Goal: Transaction & Acquisition: Book appointment/travel/reservation

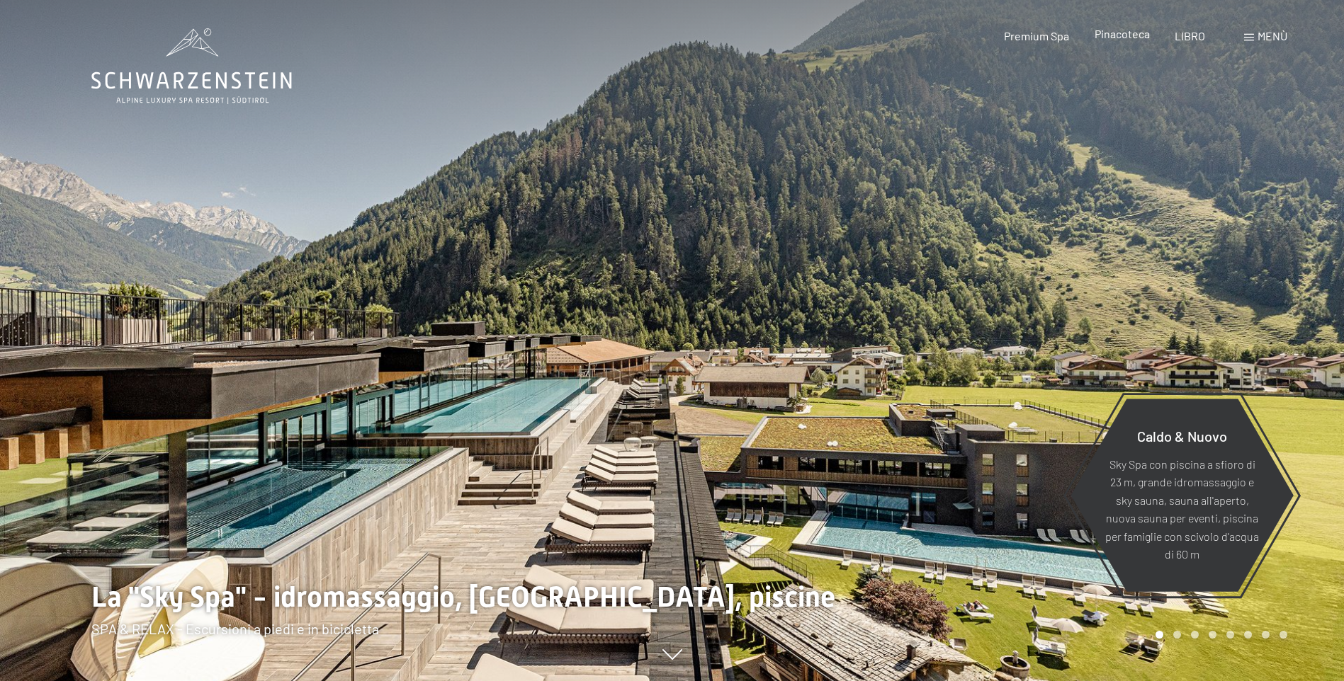
drag, startPoint x: 0, startPoint y: 0, endPoint x: 1125, endPoint y: 34, distance: 1125.3
click at [1125, 34] on span "Pinacoteca" at bounding box center [1121, 33] width 55 height 13
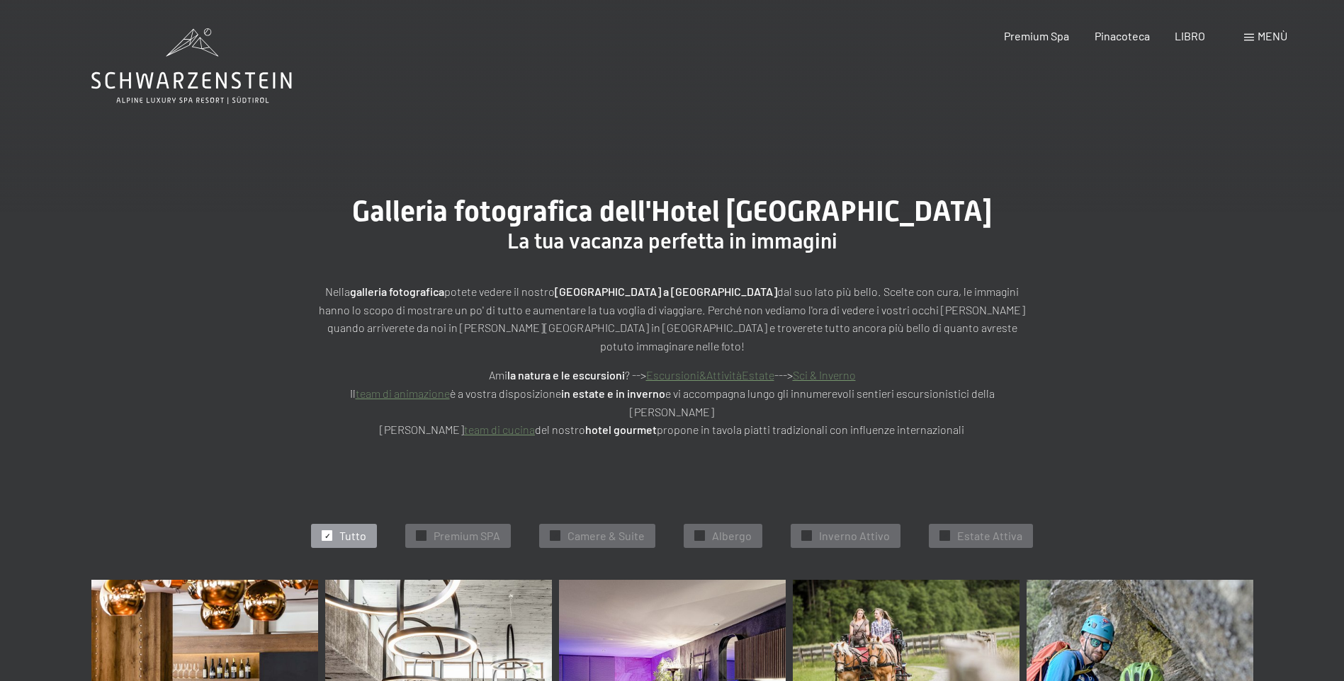
click at [1248, 38] on span at bounding box center [1249, 37] width 10 height 7
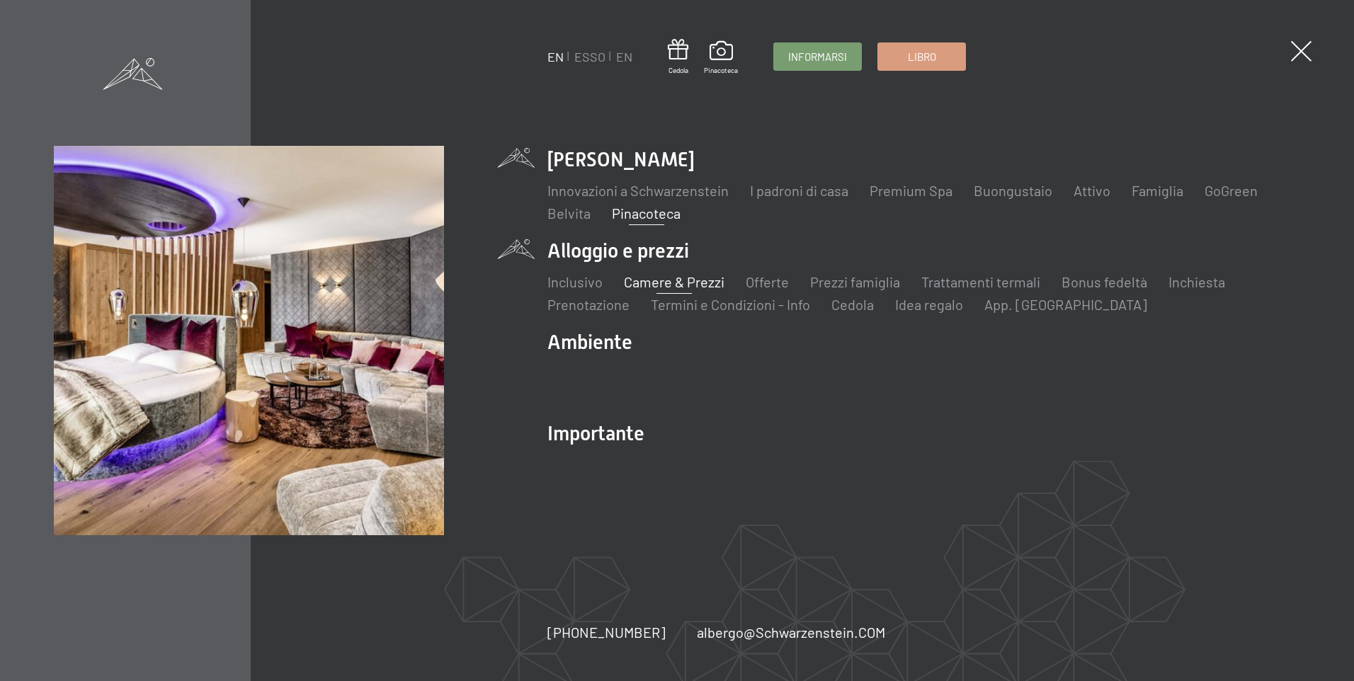
click at [668, 280] on link "Camere & Prezzi" at bounding box center [674, 281] width 101 height 17
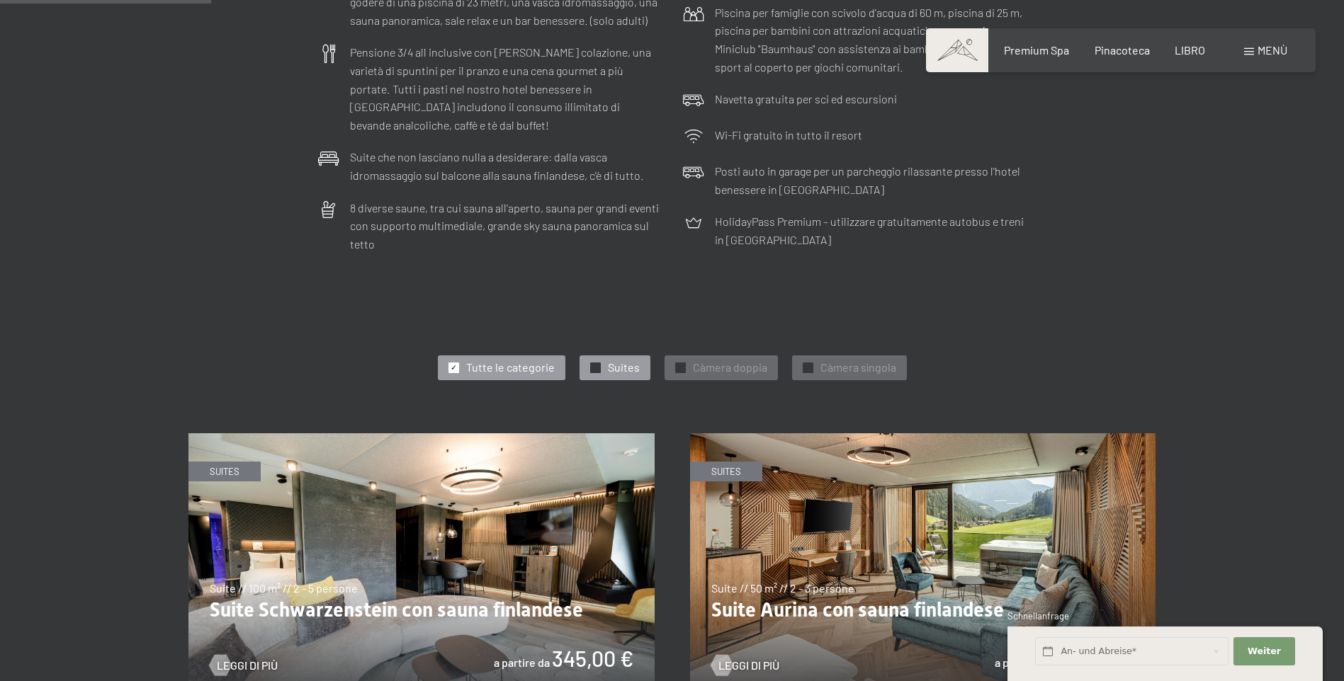
scroll to position [708, 0]
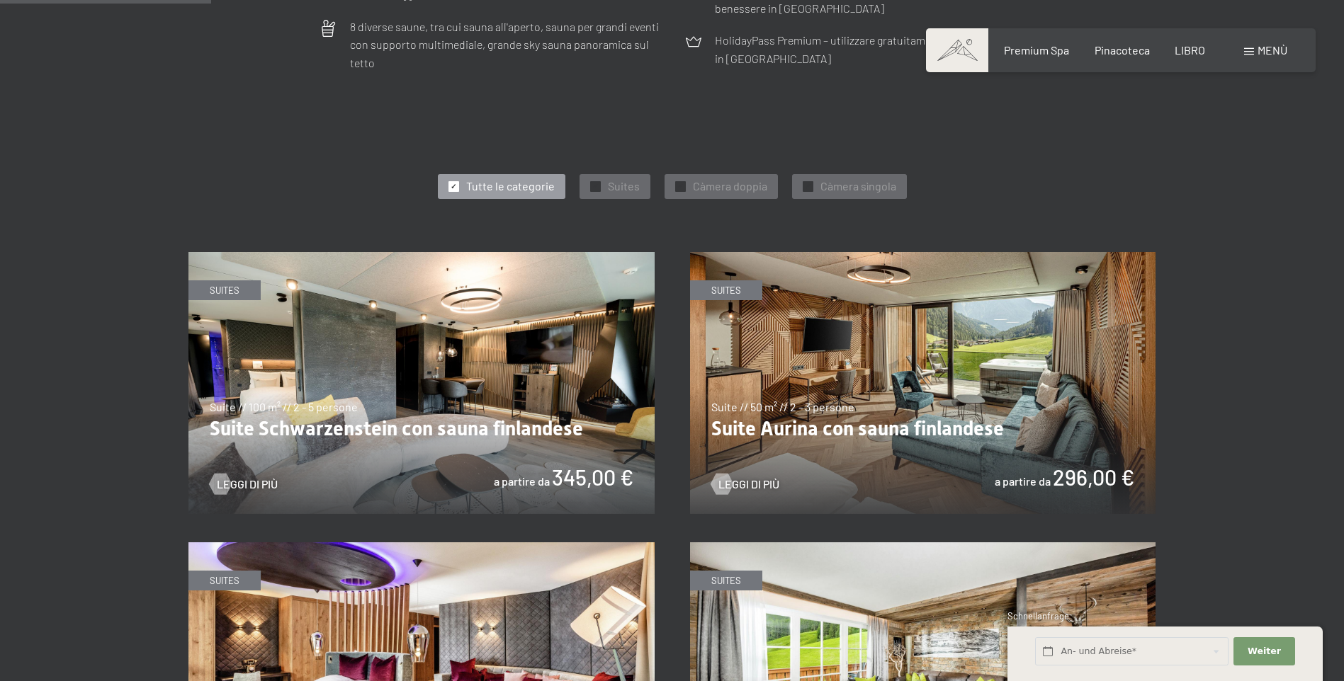
drag, startPoint x: 713, startPoint y: 169, endPoint x: 744, endPoint y: 195, distance: 40.2
click at [713, 178] on span "Càmera doppia" at bounding box center [730, 186] width 74 height 16
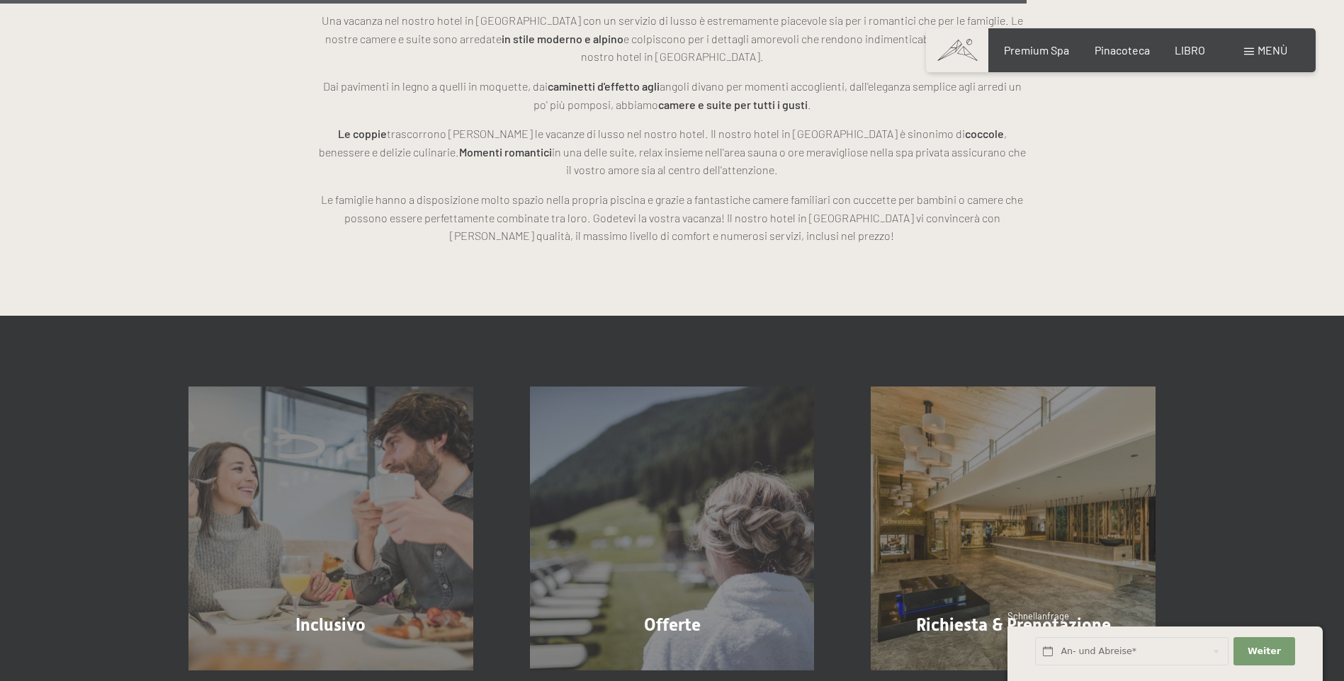
scroll to position [2337, 0]
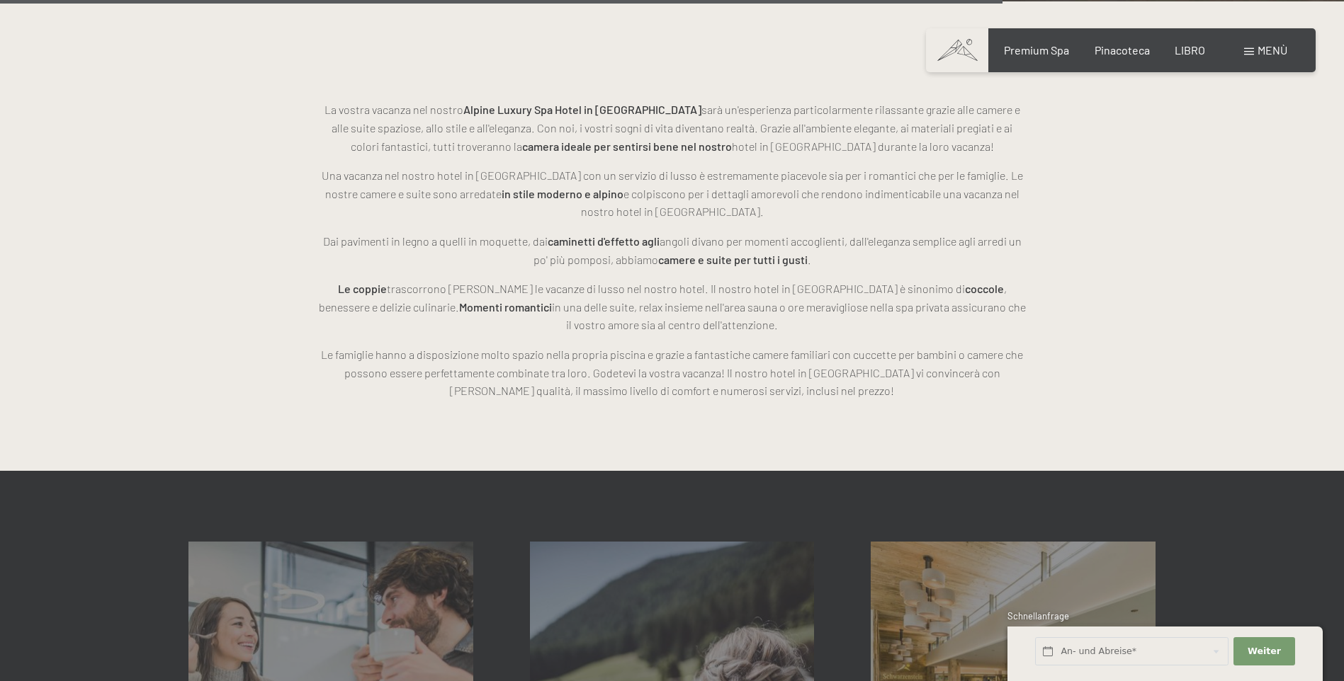
click at [1251, 51] on span at bounding box center [1249, 51] width 10 height 7
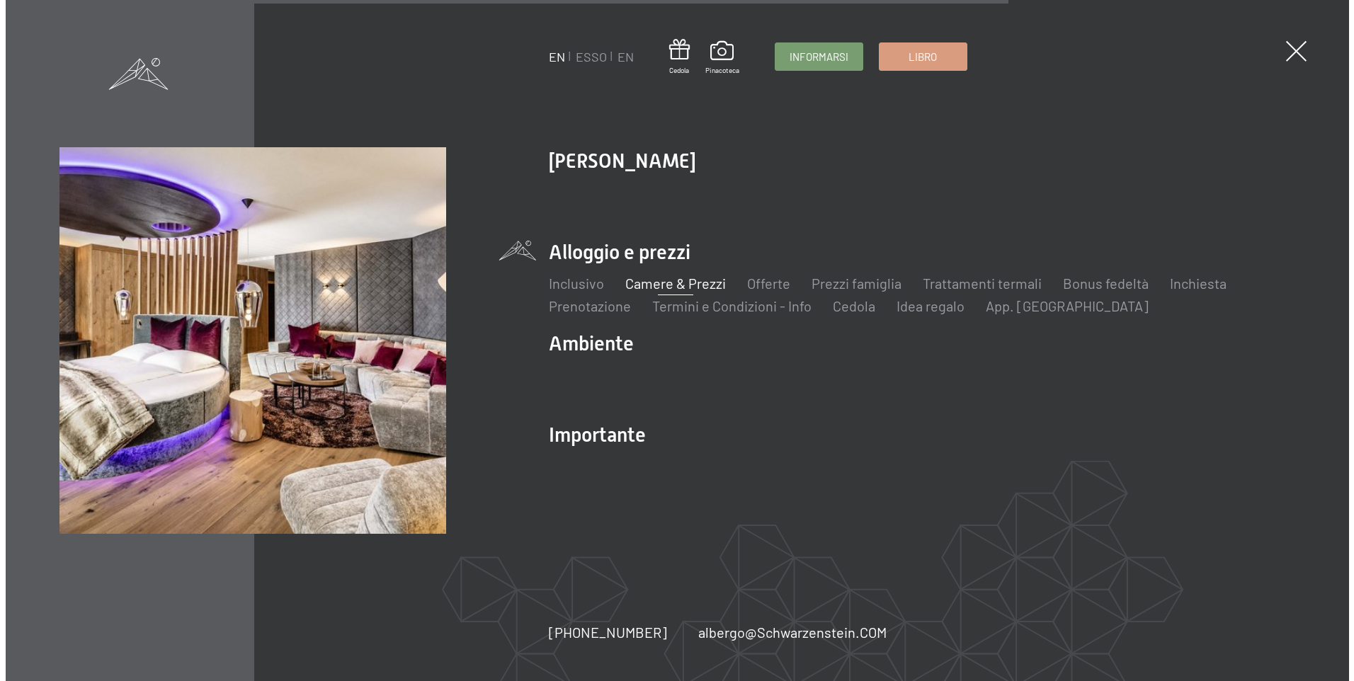
scroll to position [2343, 0]
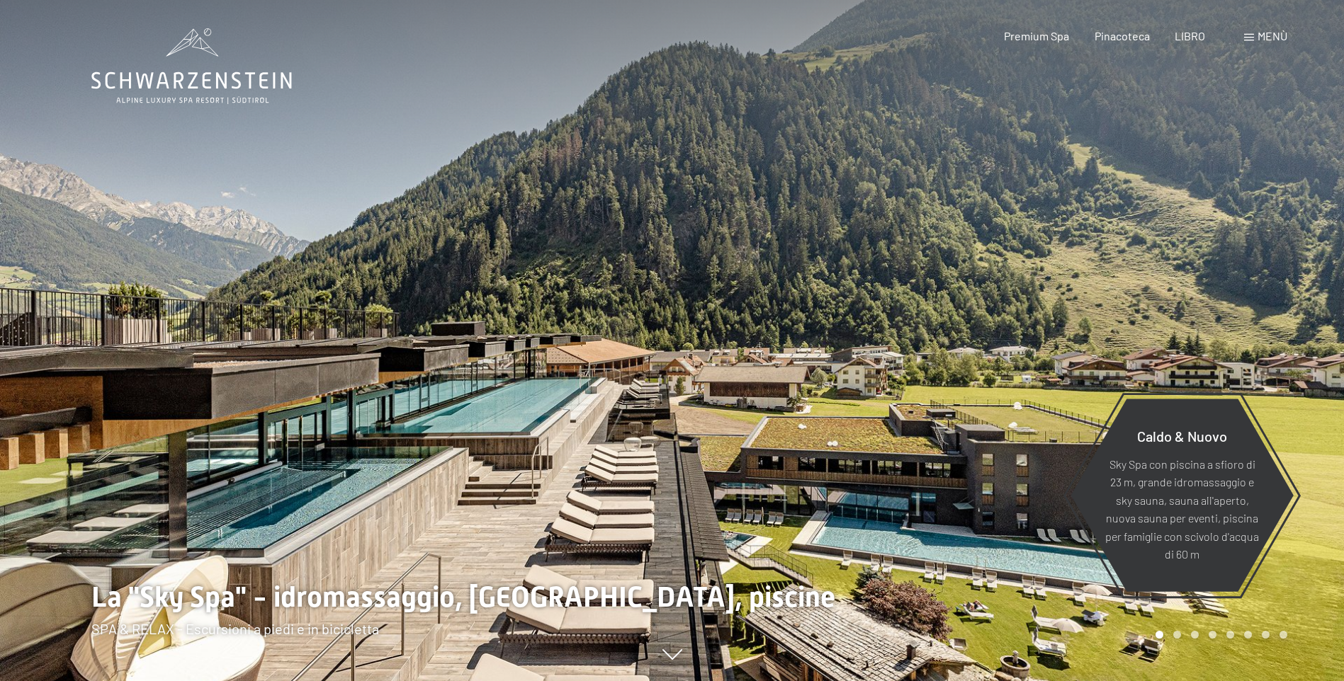
click at [1272, 37] on span "Menù" at bounding box center [1272, 35] width 30 height 13
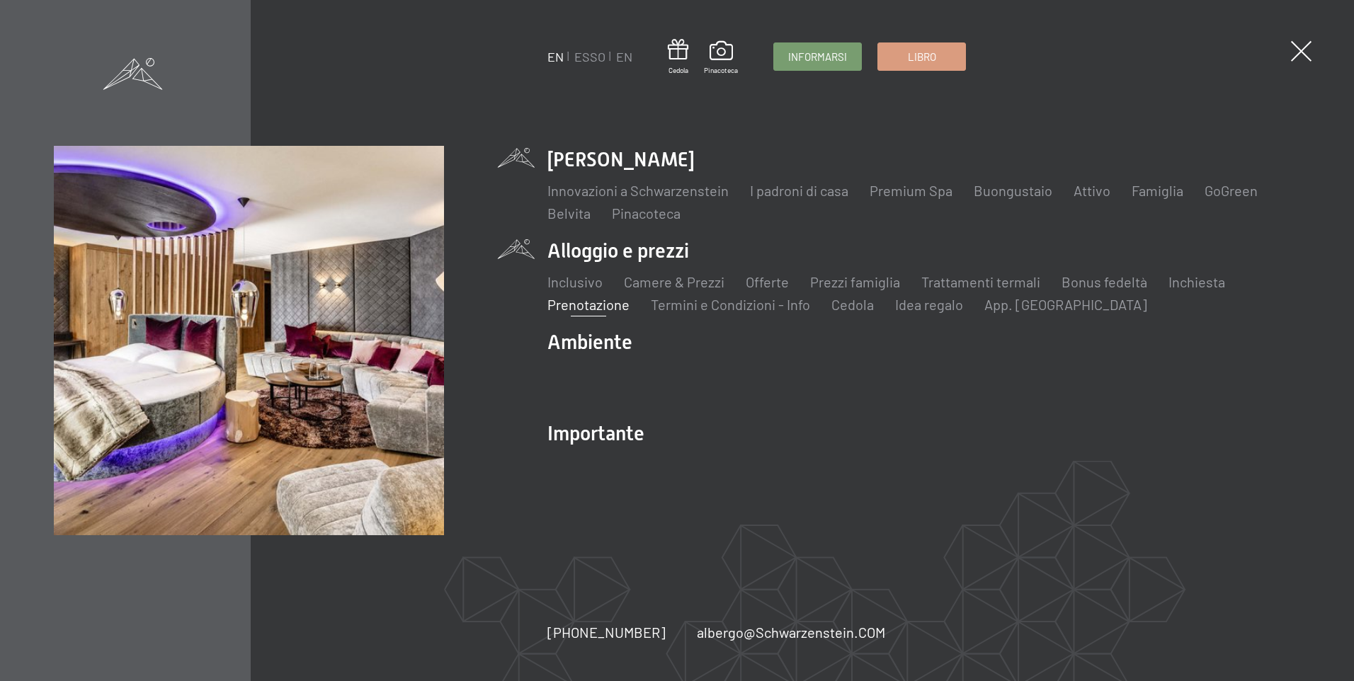
click at [609, 305] on link "Prenotazione" at bounding box center [589, 304] width 82 height 17
click at [1300, 45] on span at bounding box center [1301, 51] width 29 height 29
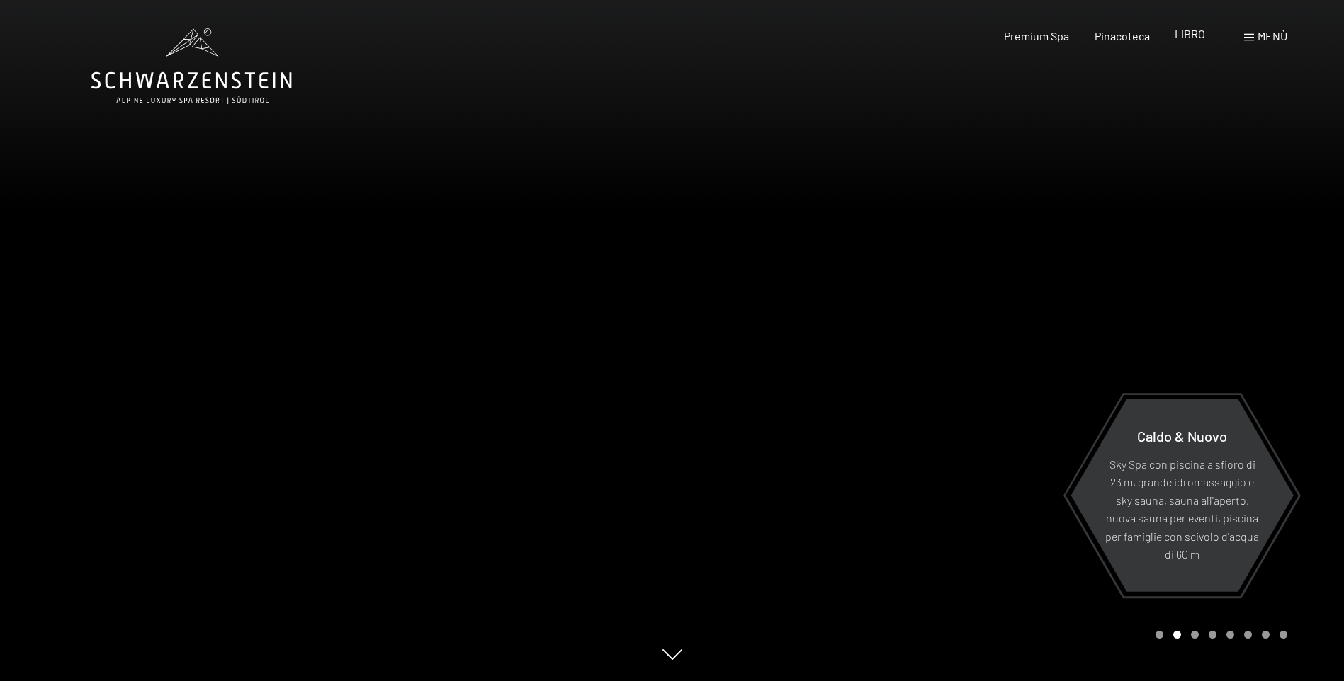
click at [1195, 36] on span "LIBRO" at bounding box center [1189, 33] width 30 height 13
click at [1187, 39] on span "LIBRO" at bounding box center [1189, 33] width 30 height 13
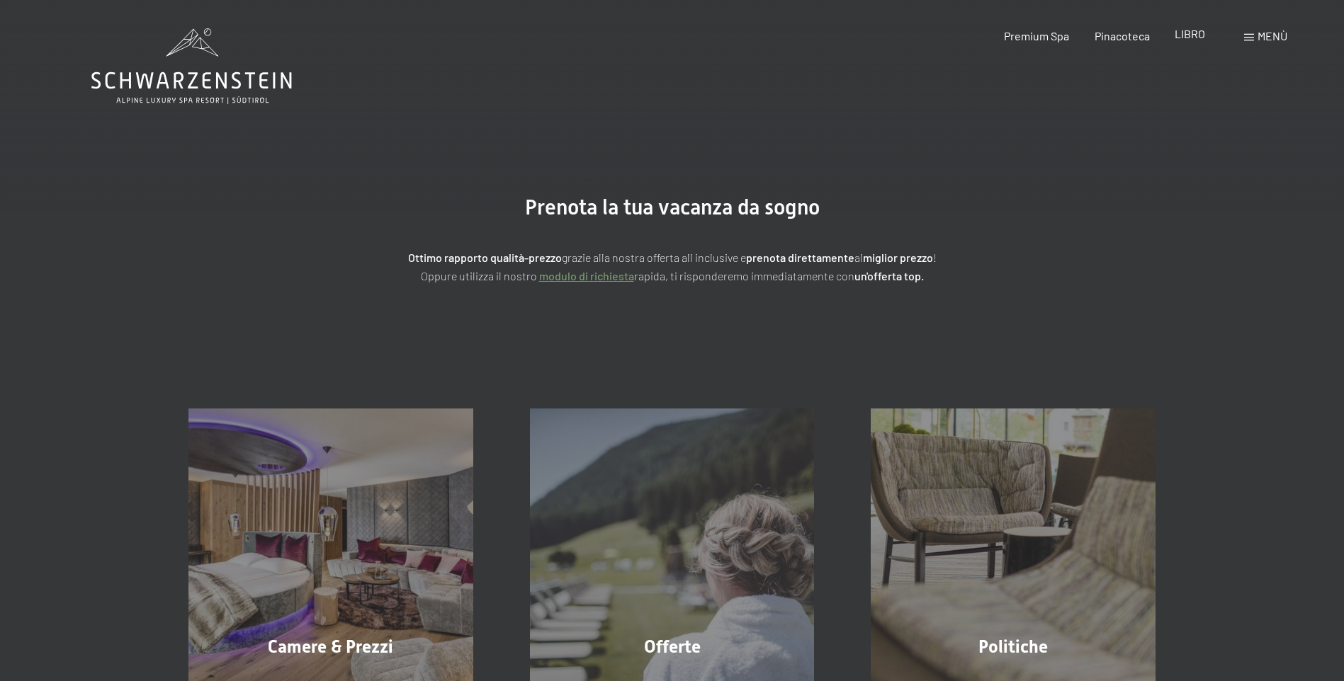
click at [1198, 30] on span "LIBRO" at bounding box center [1189, 33] width 30 height 13
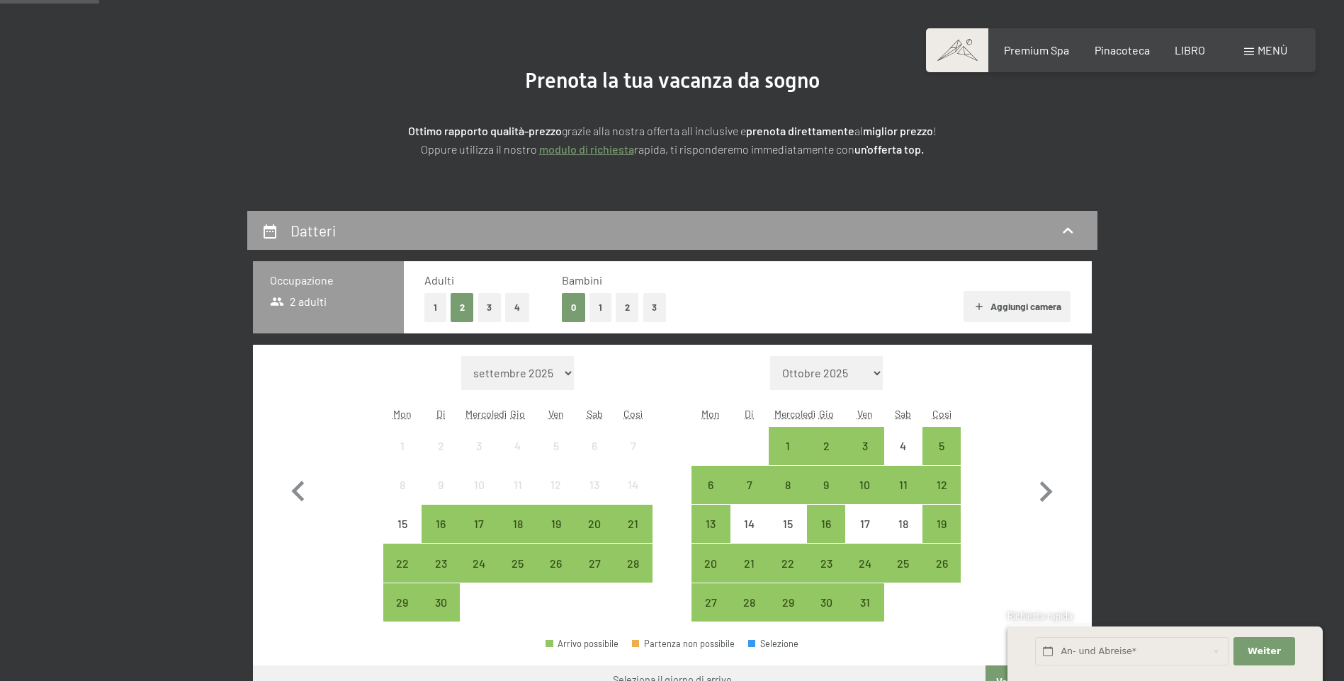
scroll to position [354, 0]
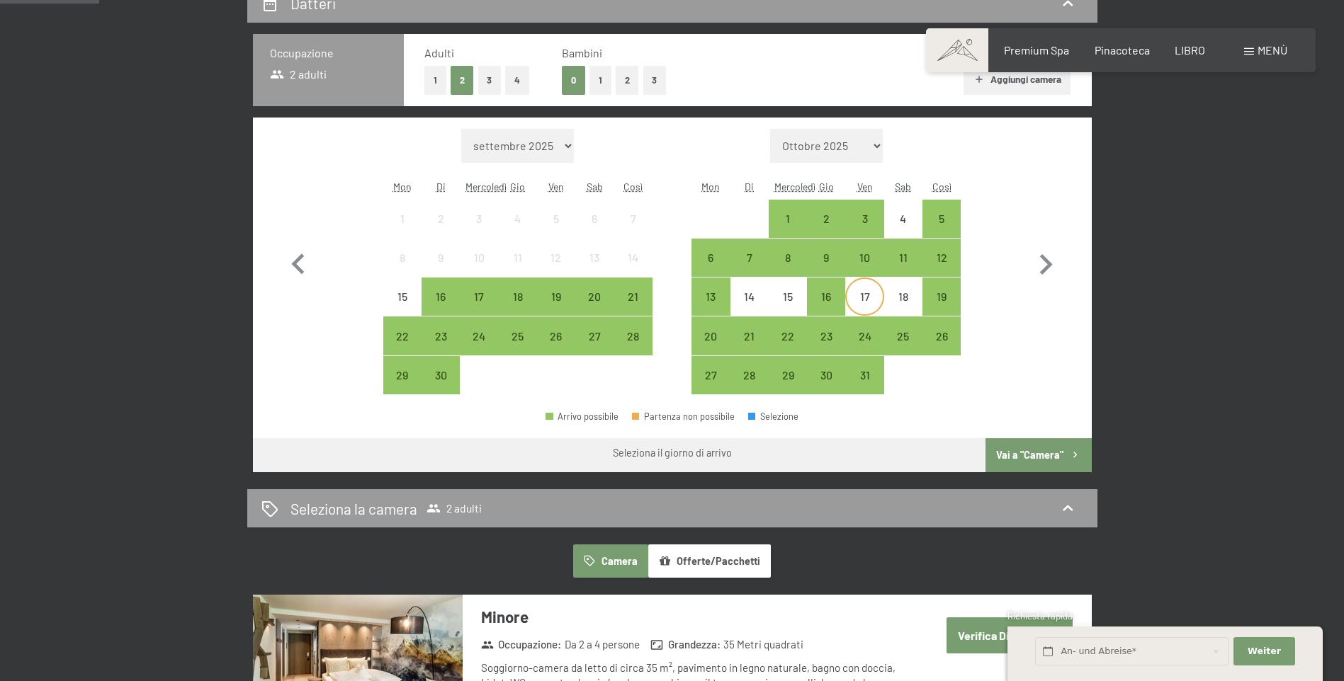
click at [866, 305] on div "17" at bounding box center [863, 308] width 35 height 35
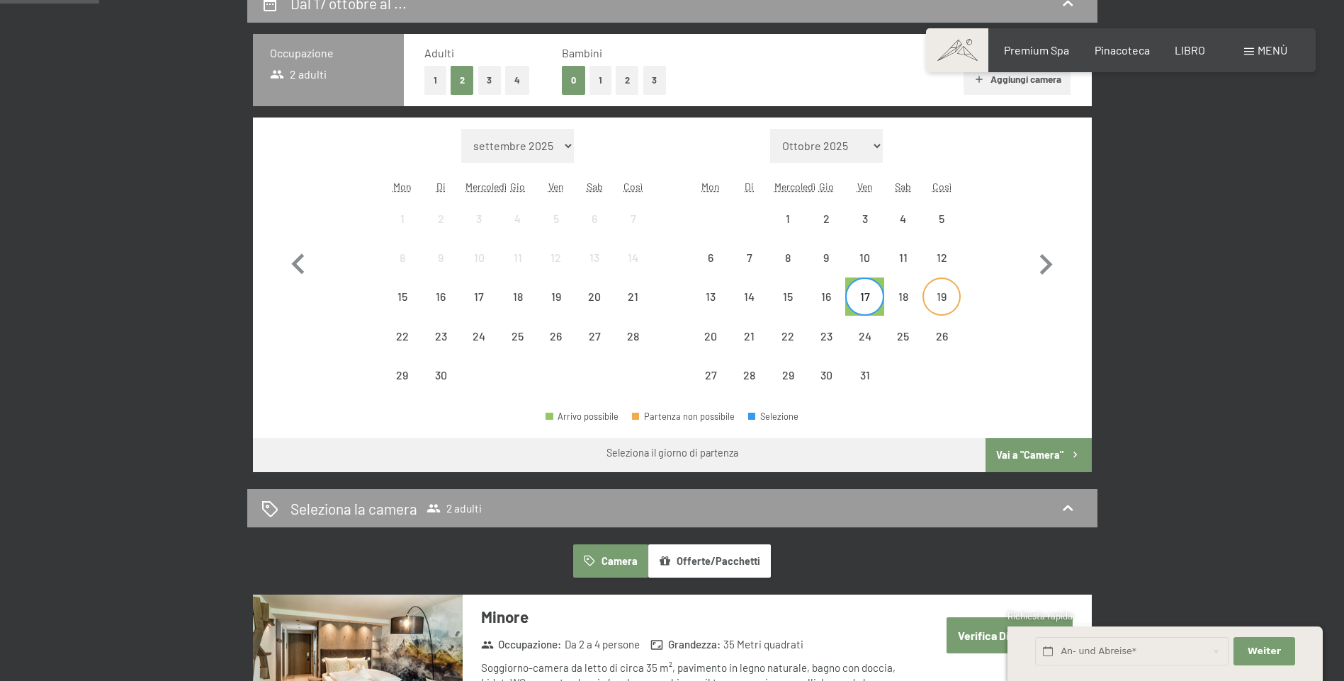
click at [952, 302] on div "19" at bounding box center [941, 308] width 35 height 35
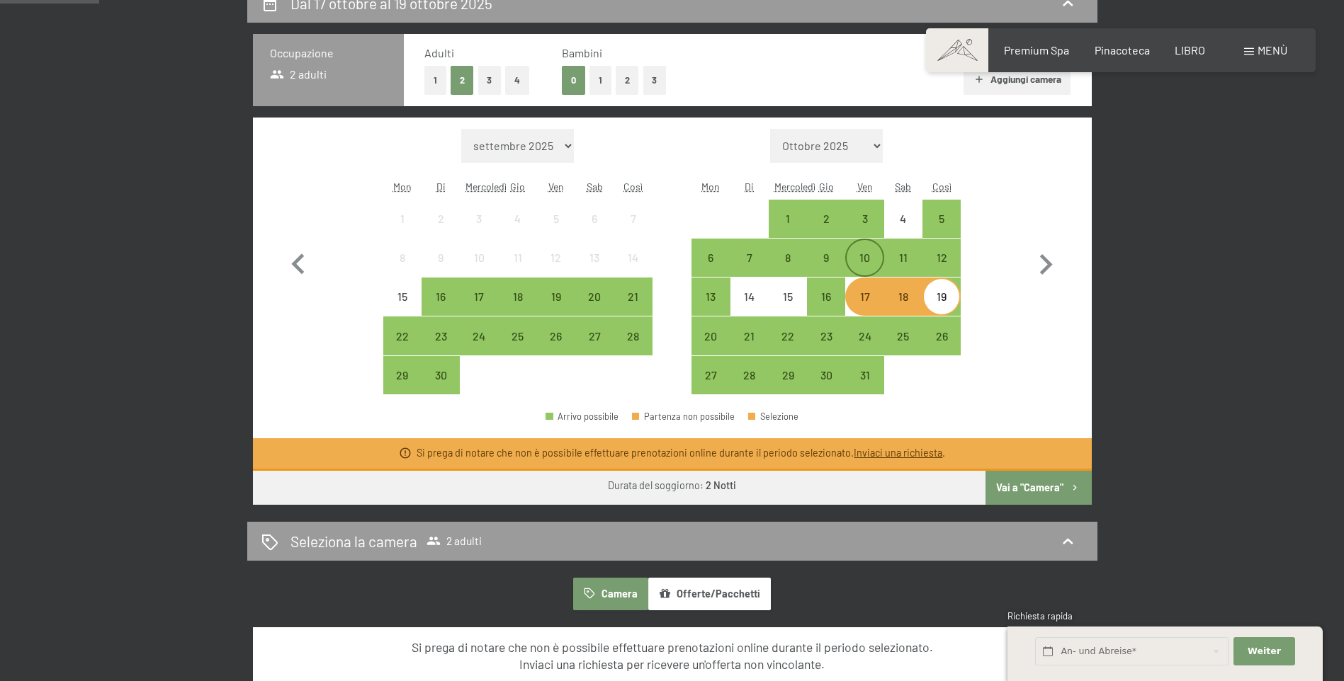
click at [868, 260] on div "10" at bounding box center [863, 269] width 35 height 35
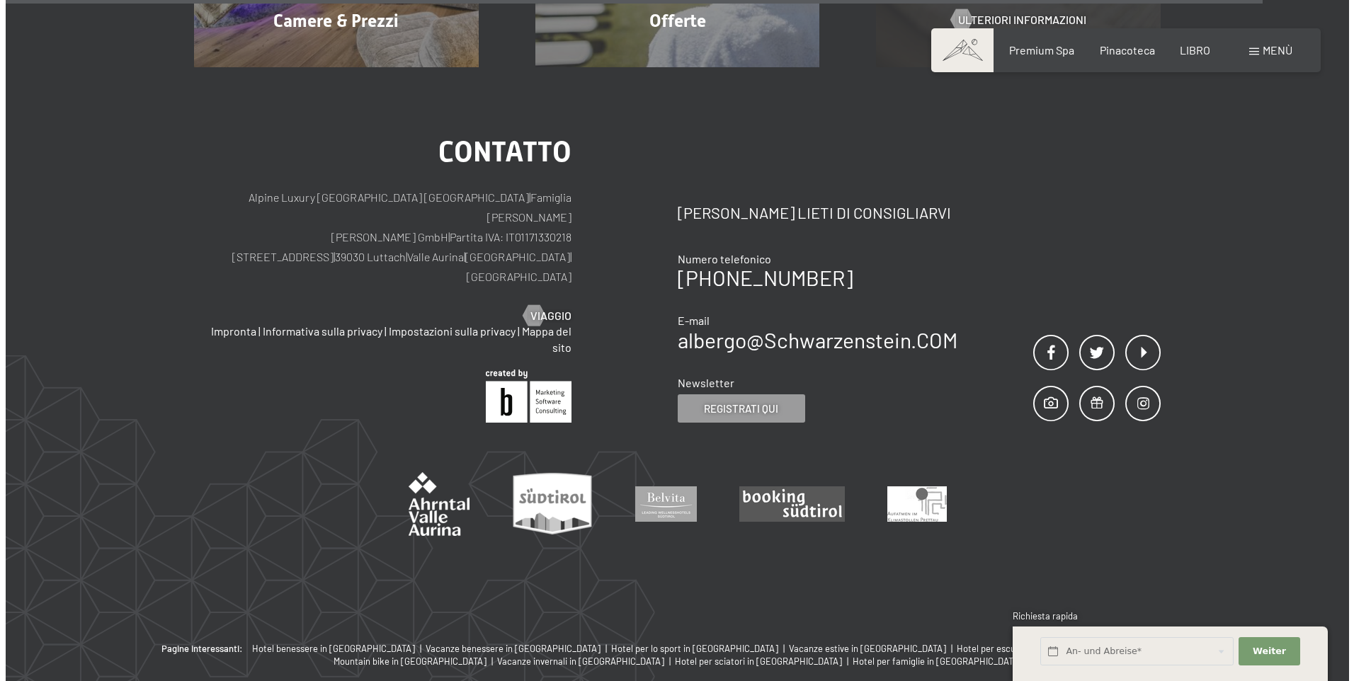
scroll to position [71, 0]
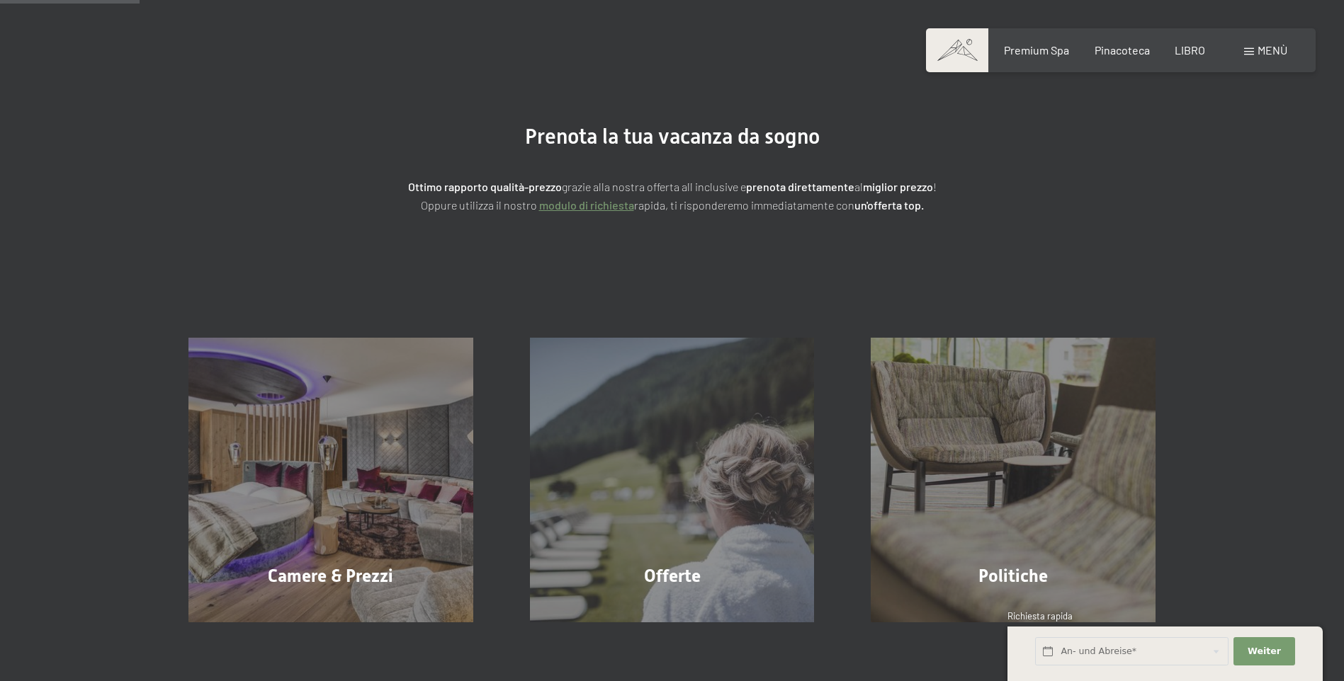
click at [1252, 52] on span at bounding box center [1249, 51] width 10 height 7
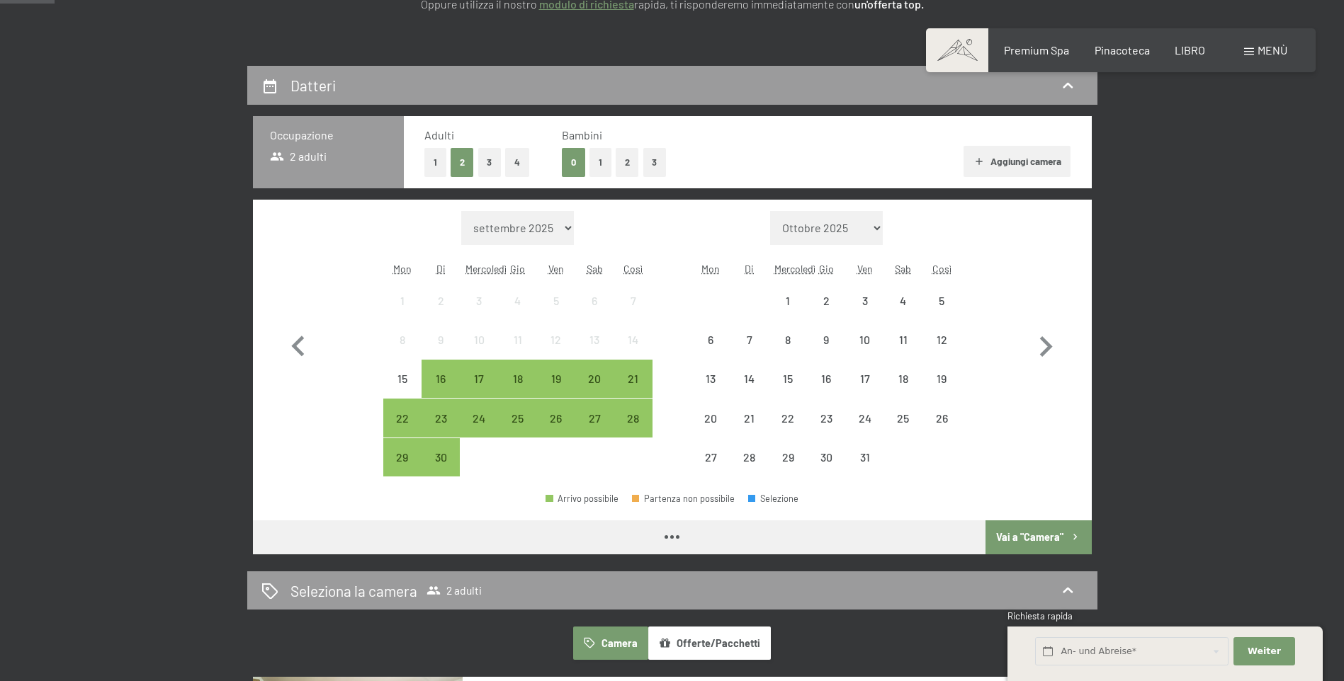
scroll to position [283, 0]
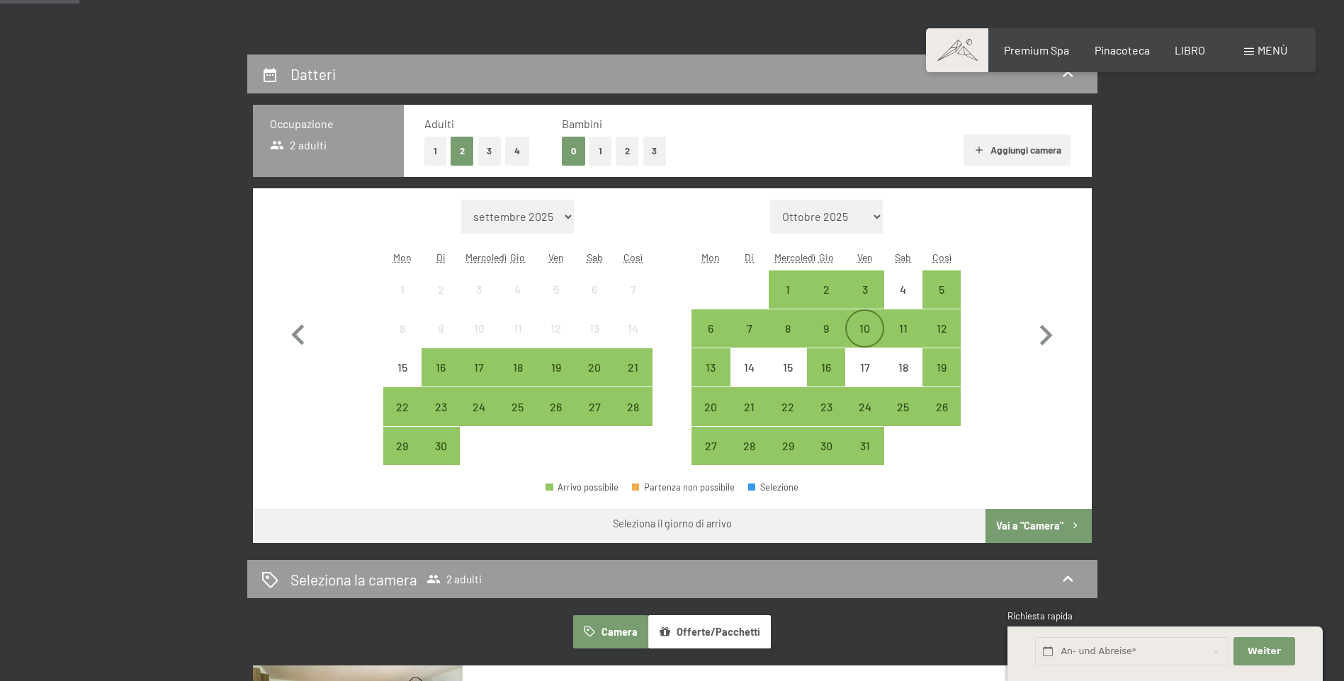
click at [865, 323] on div "10" at bounding box center [863, 340] width 35 height 35
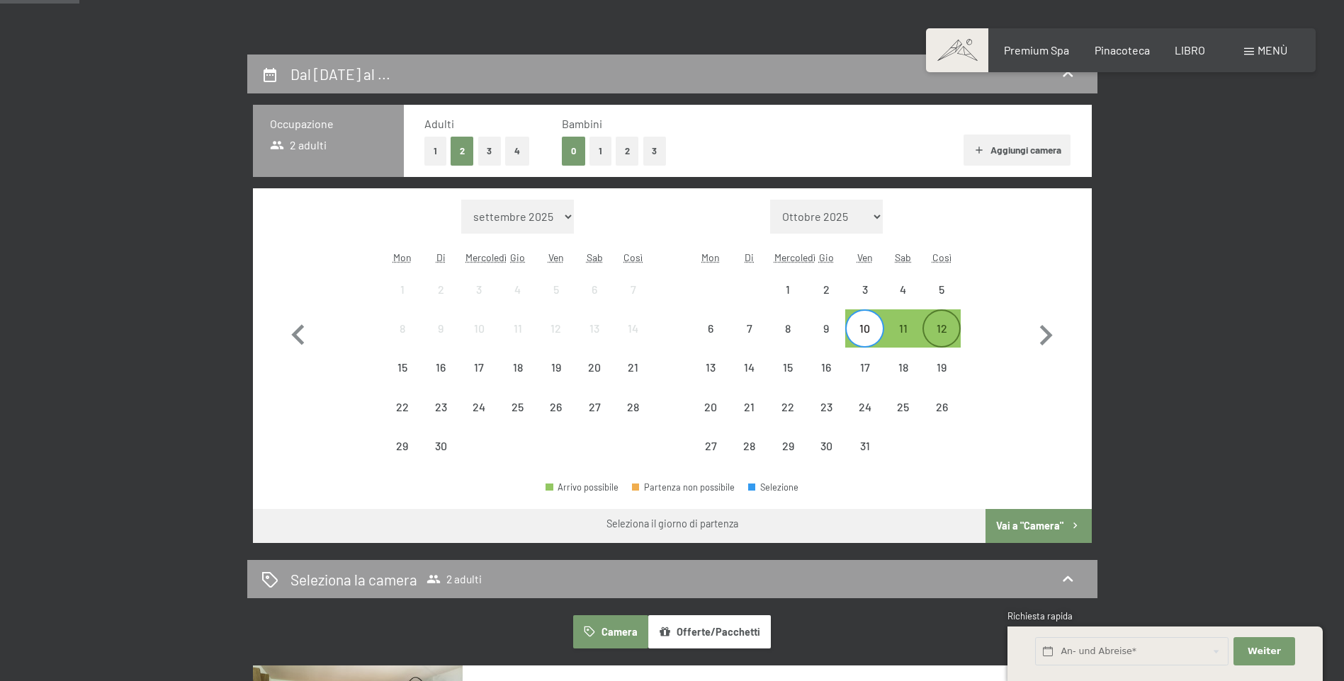
click at [936, 335] on div "12" at bounding box center [941, 340] width 35 height 35
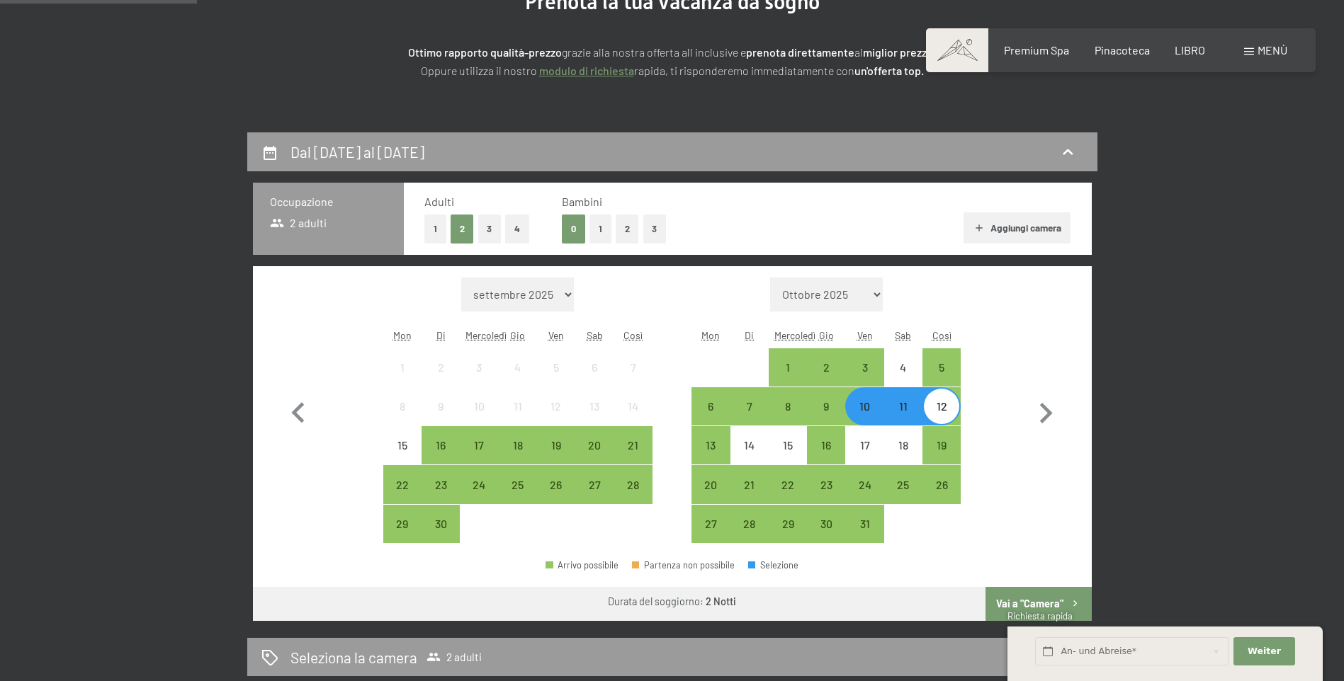
scroll to position [425, 0]
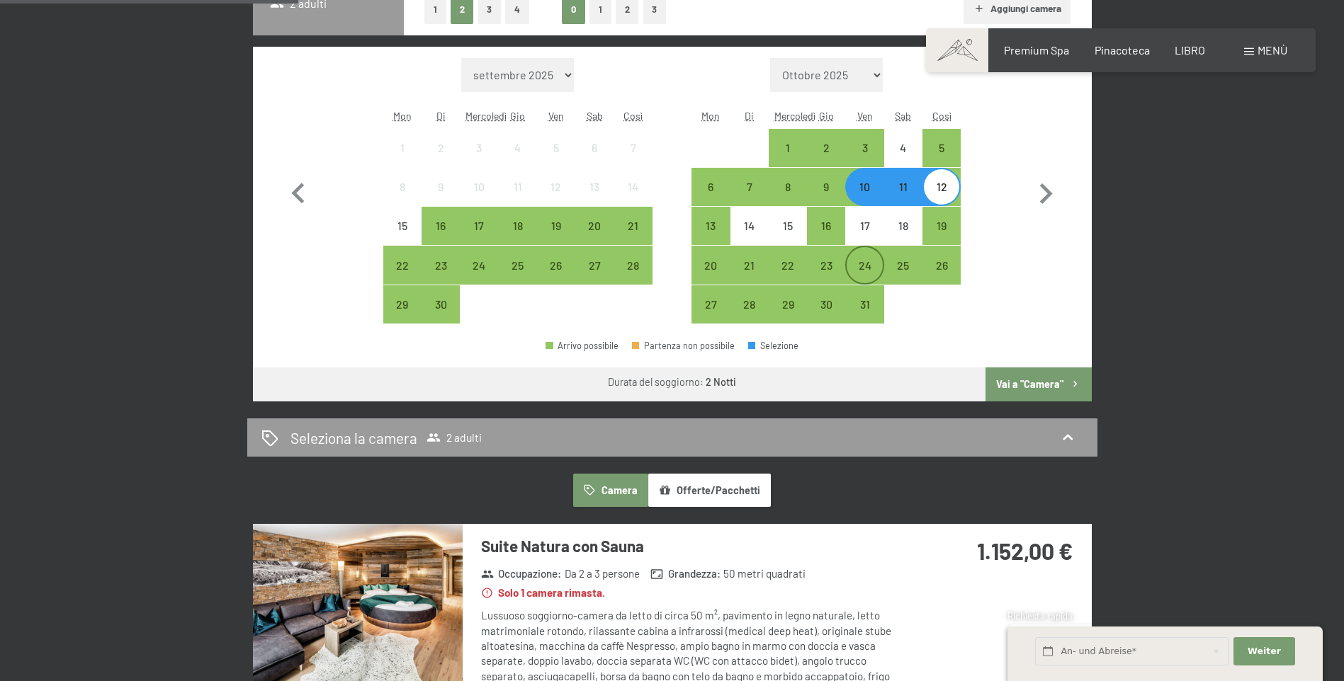
click at [866, 263] on div "24" at bounding box center [863, 277] width 35 height 35
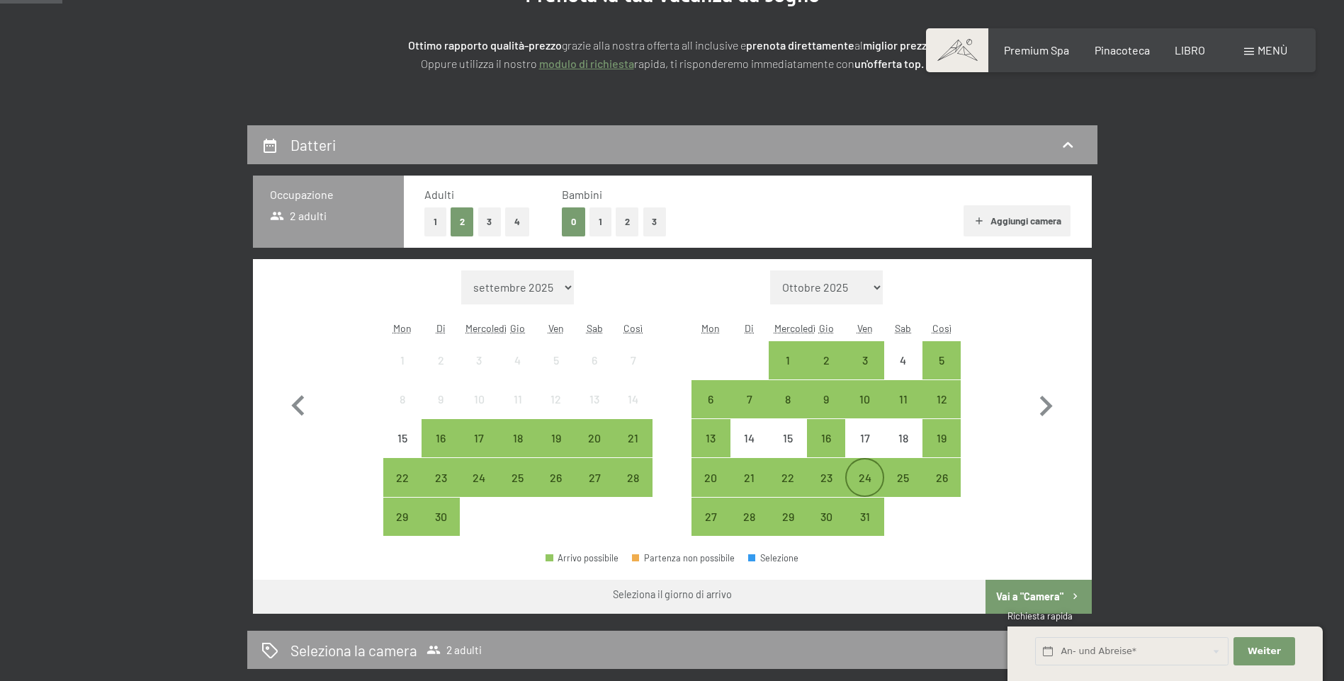
click at [862, 477] on div "24" at bounding box center [863, 489] width 35 height 35
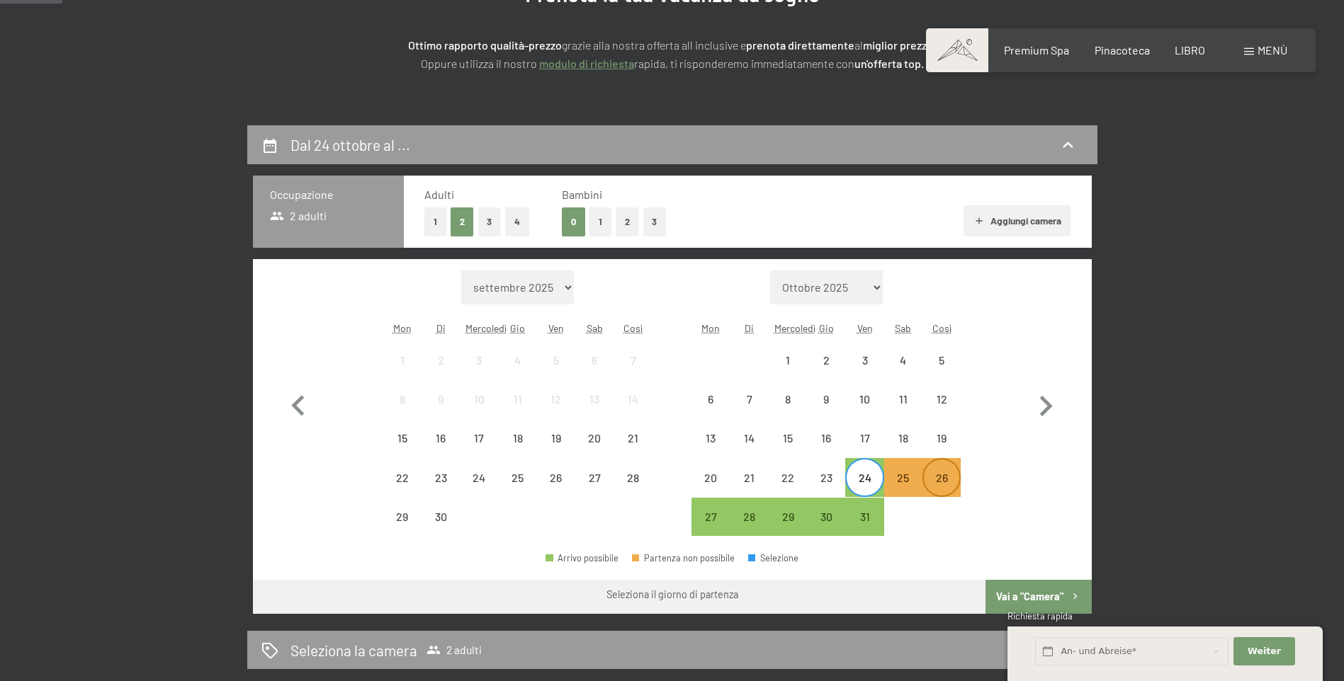
click at [957, 482] on div "26" at bounding box center [941, 489] width 35 height 35
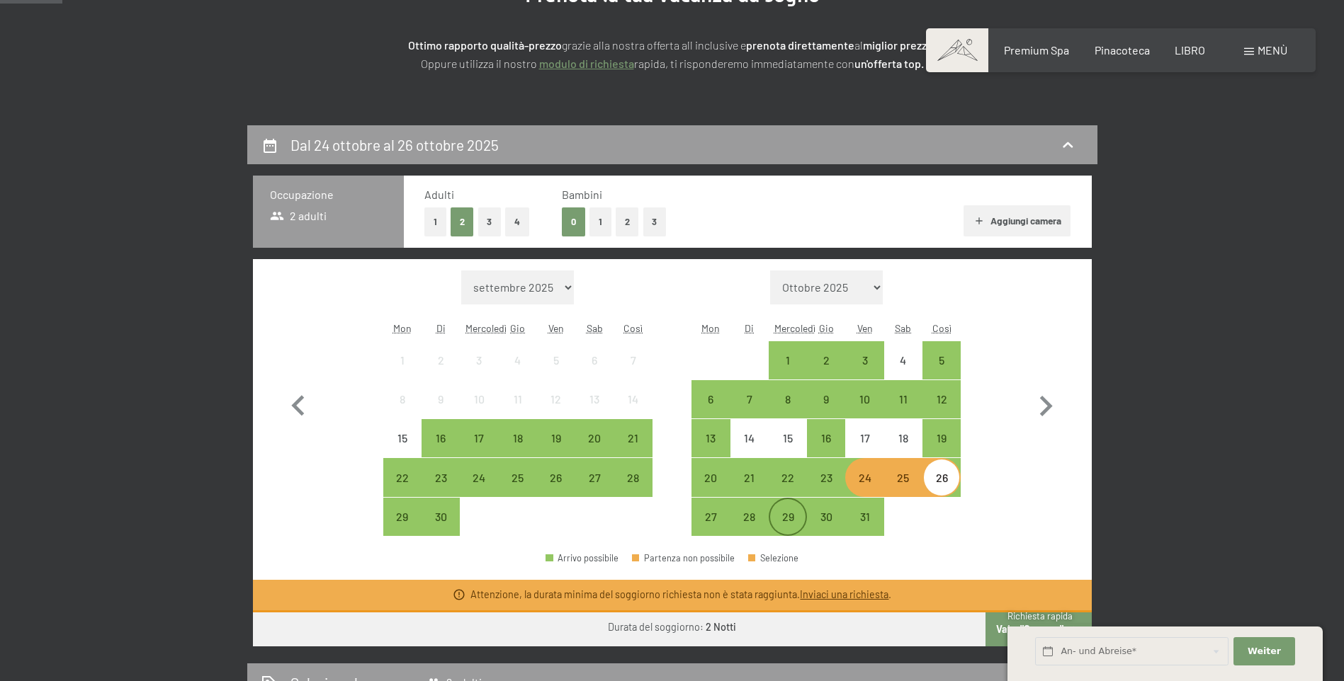
click at [794, 512] on div "29" at bounding box center [787, 528] width 35 height 35
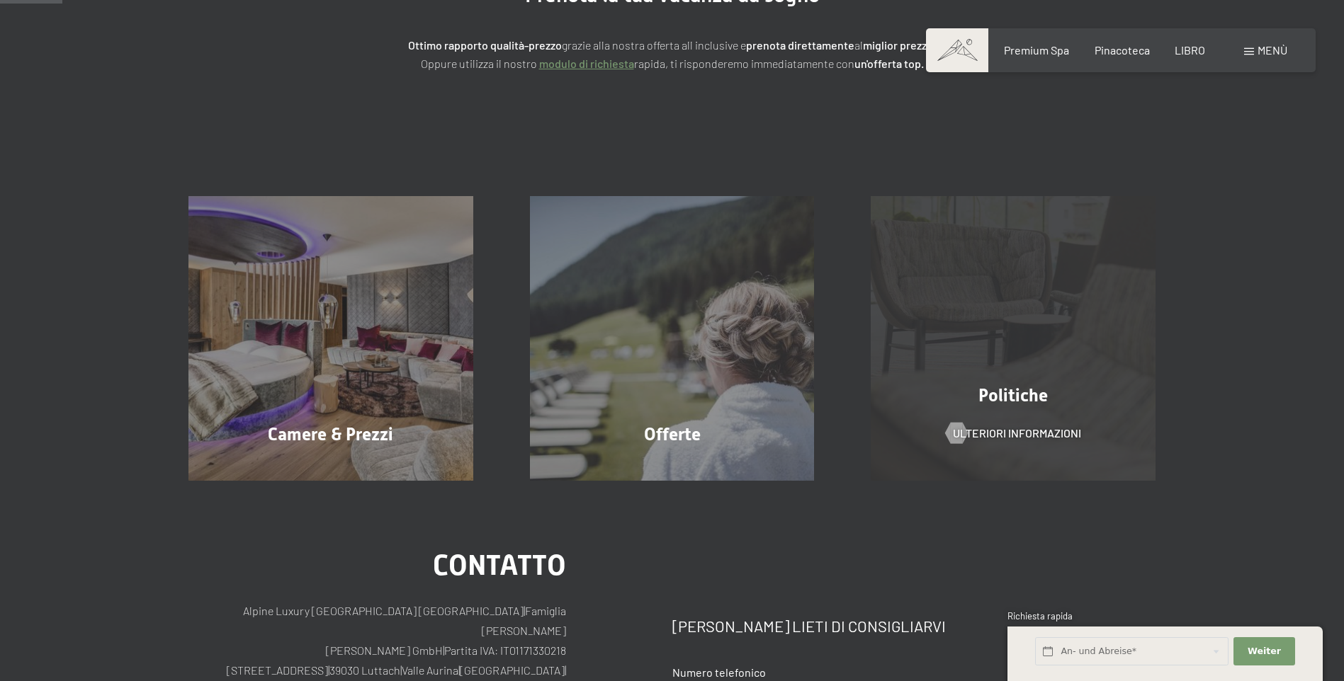
click at [972, 203] on div "Politiche Ulteriori informazioni" at bounding box center [1012, 338] width 341 height 285
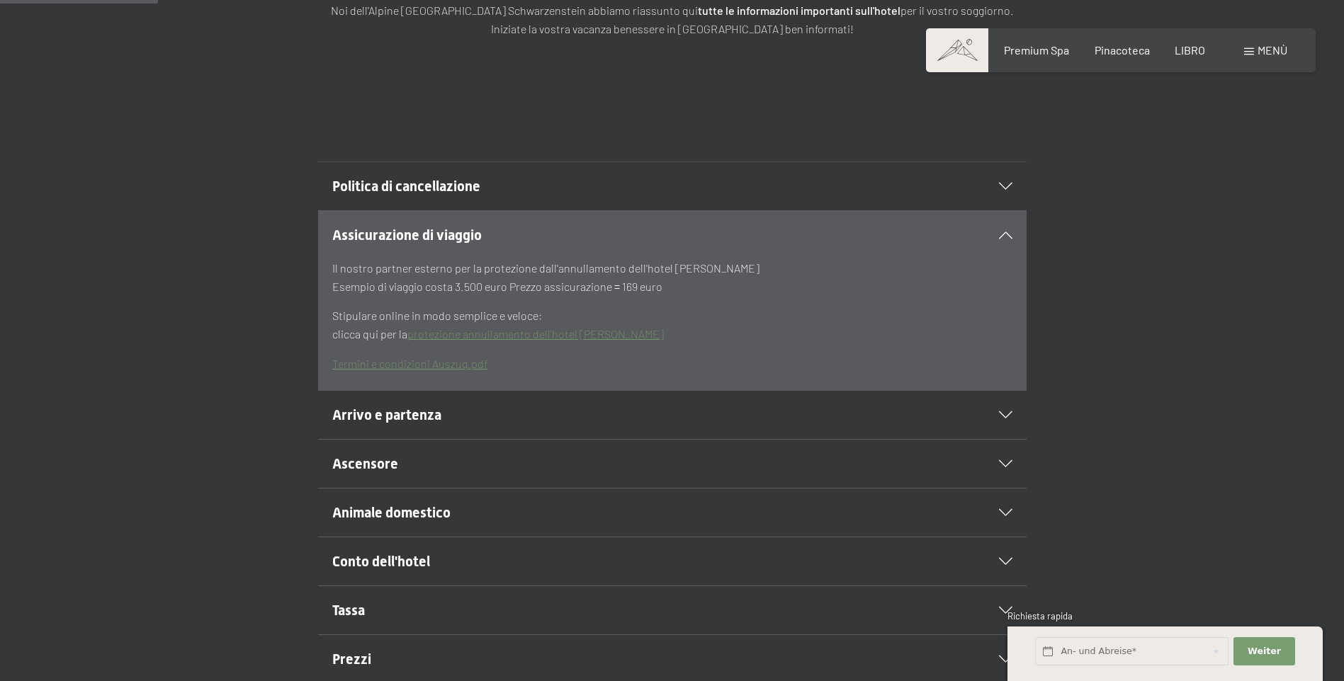
scroll to position [283, 0]
click at [1007, 416] on icon at bounding box center [1005, 412] width 13 height 7
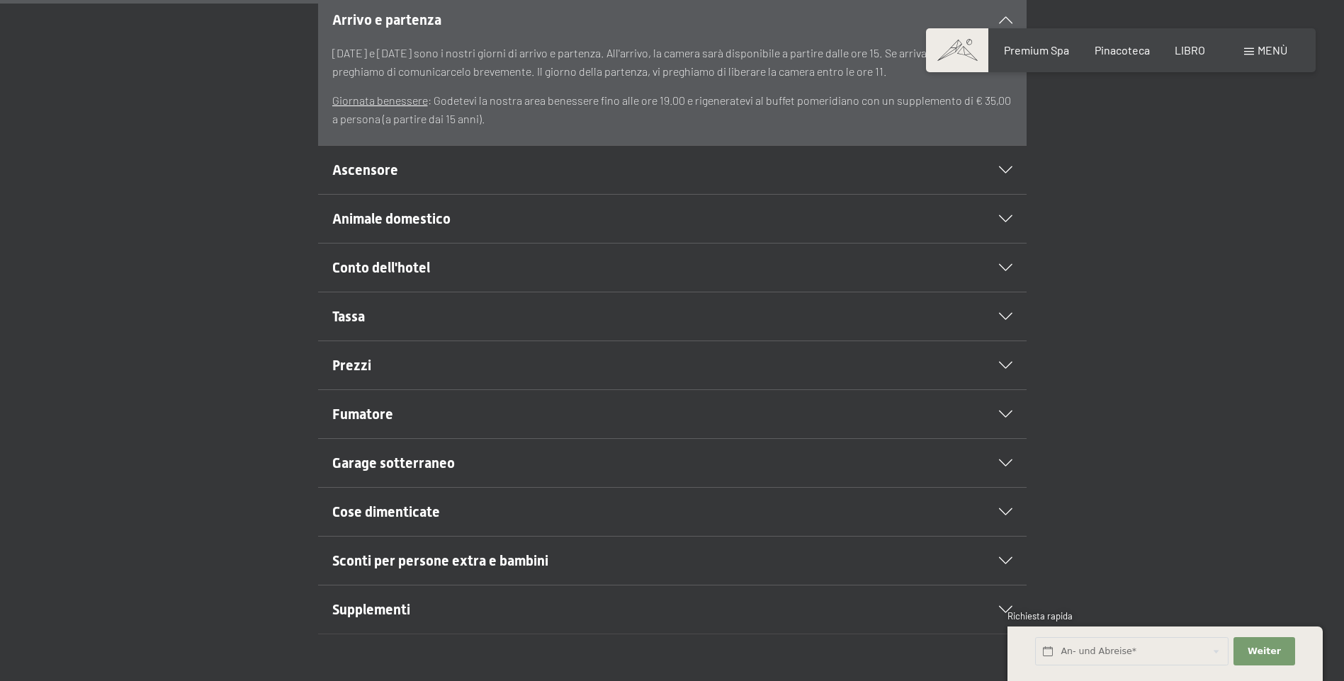
scroll to position [637, 0]
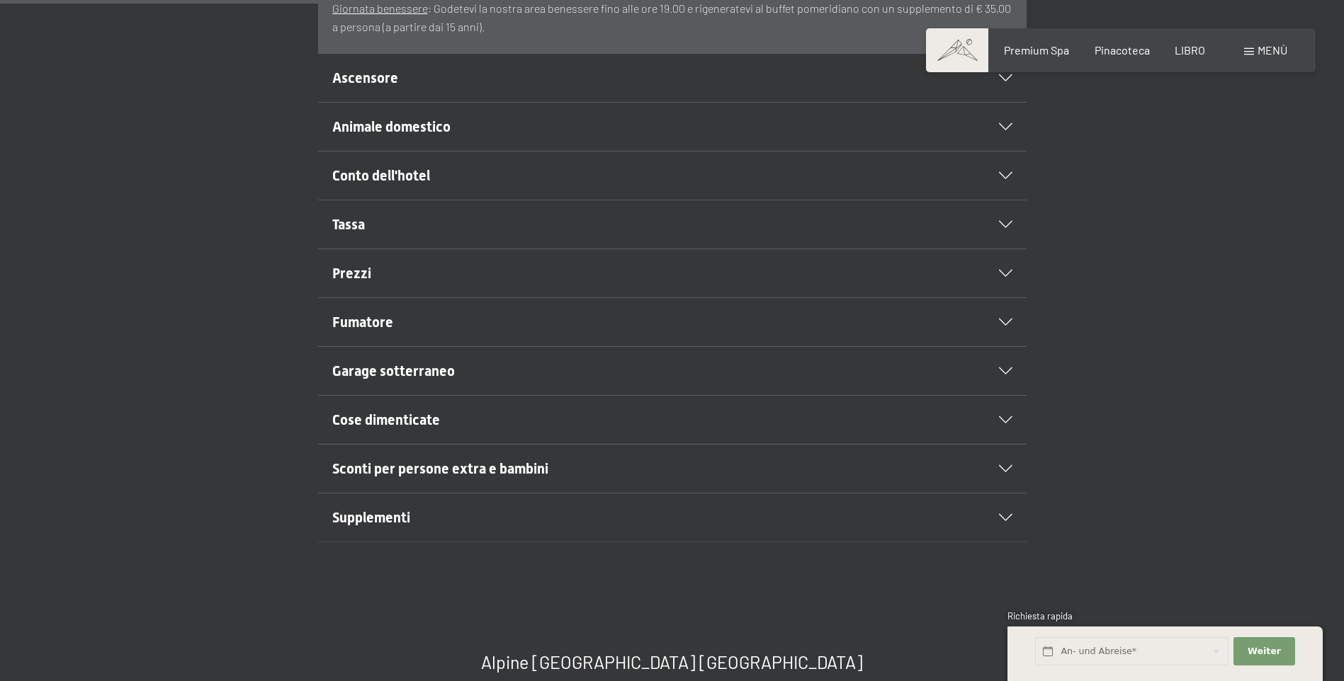
click at [999, 375] on icon at bounding box center [1005, 371] width 13 height 7
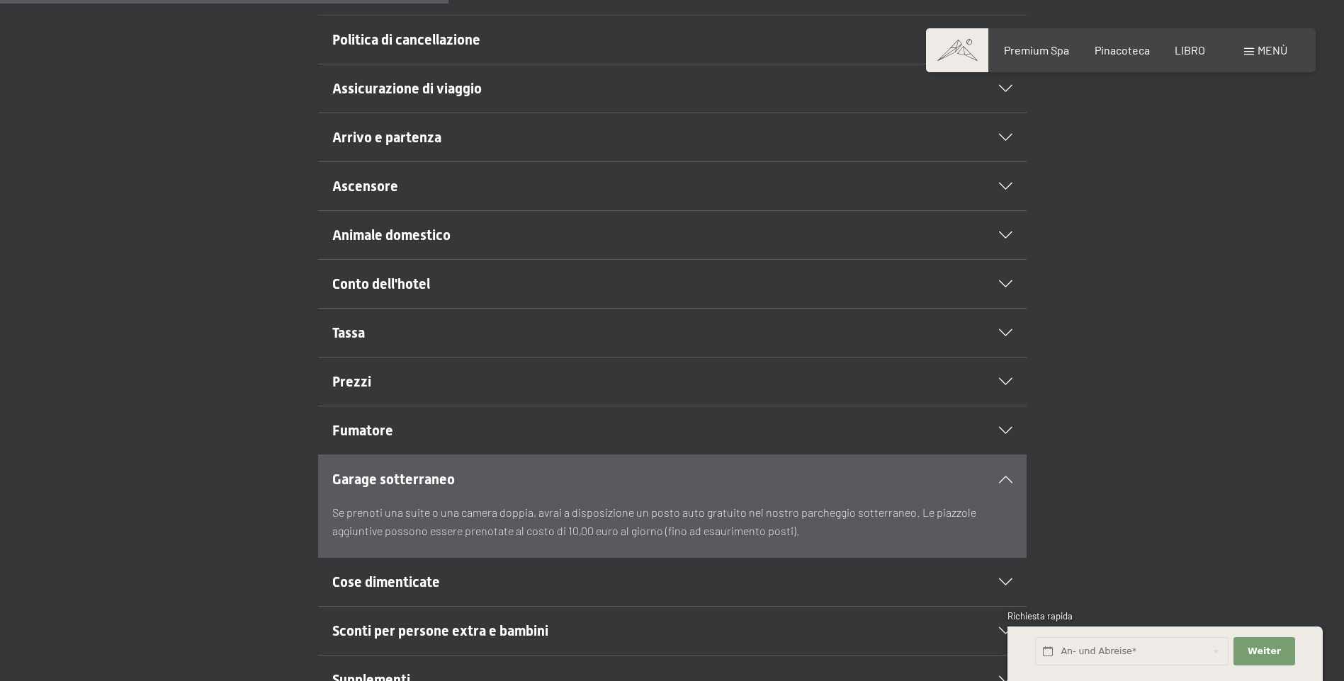
scroll to position [142, 0]
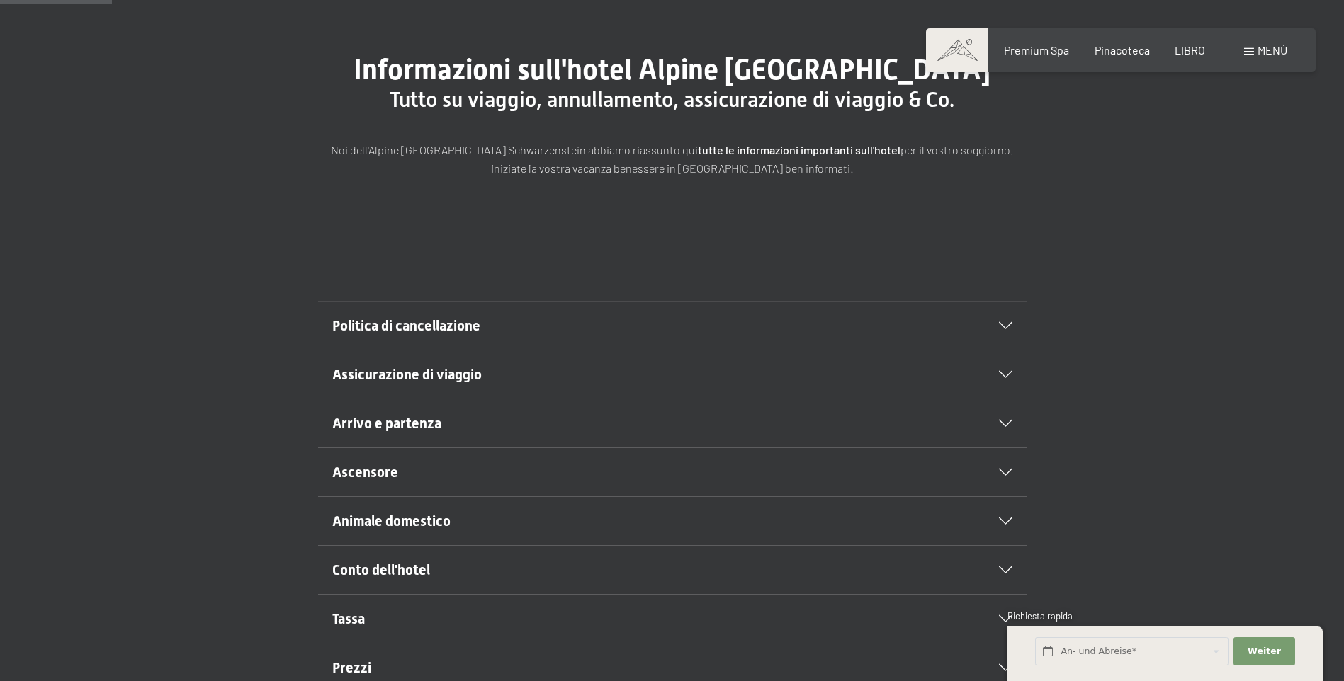
click at [1007, 378] on icon at bounding box center [1005, 374] width 13 height 7
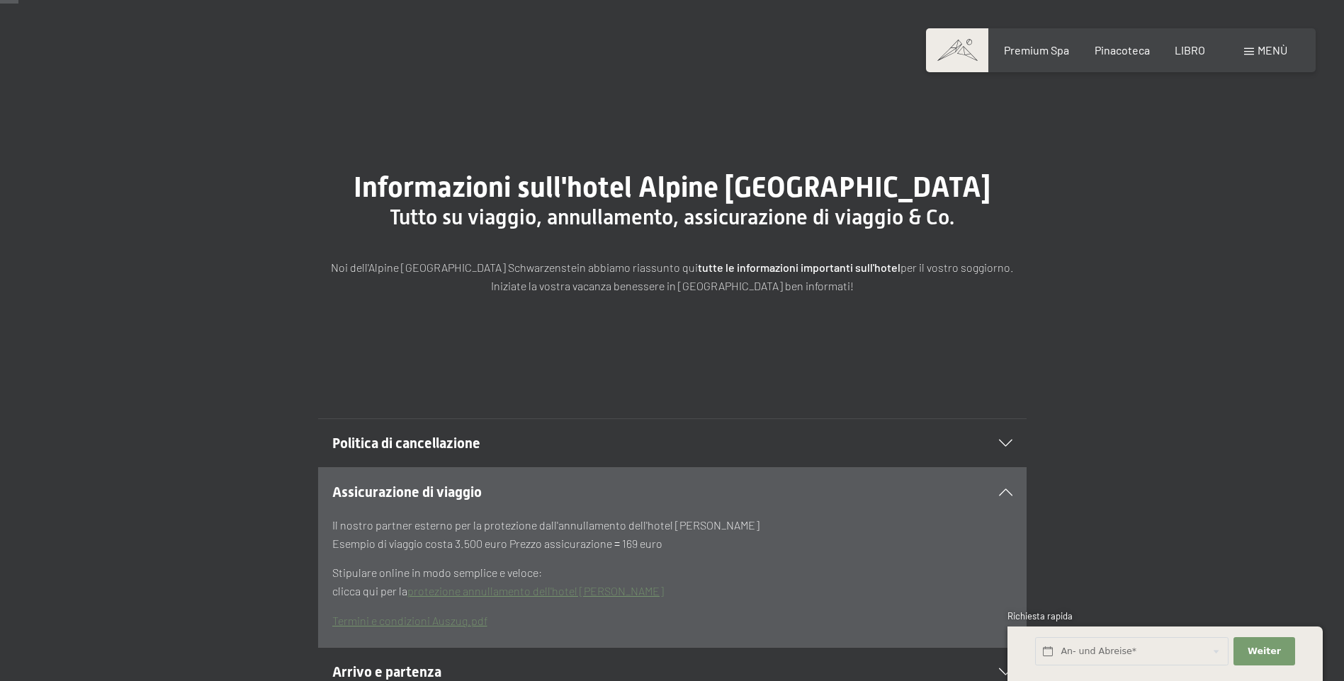
scroll to position [0, 0]
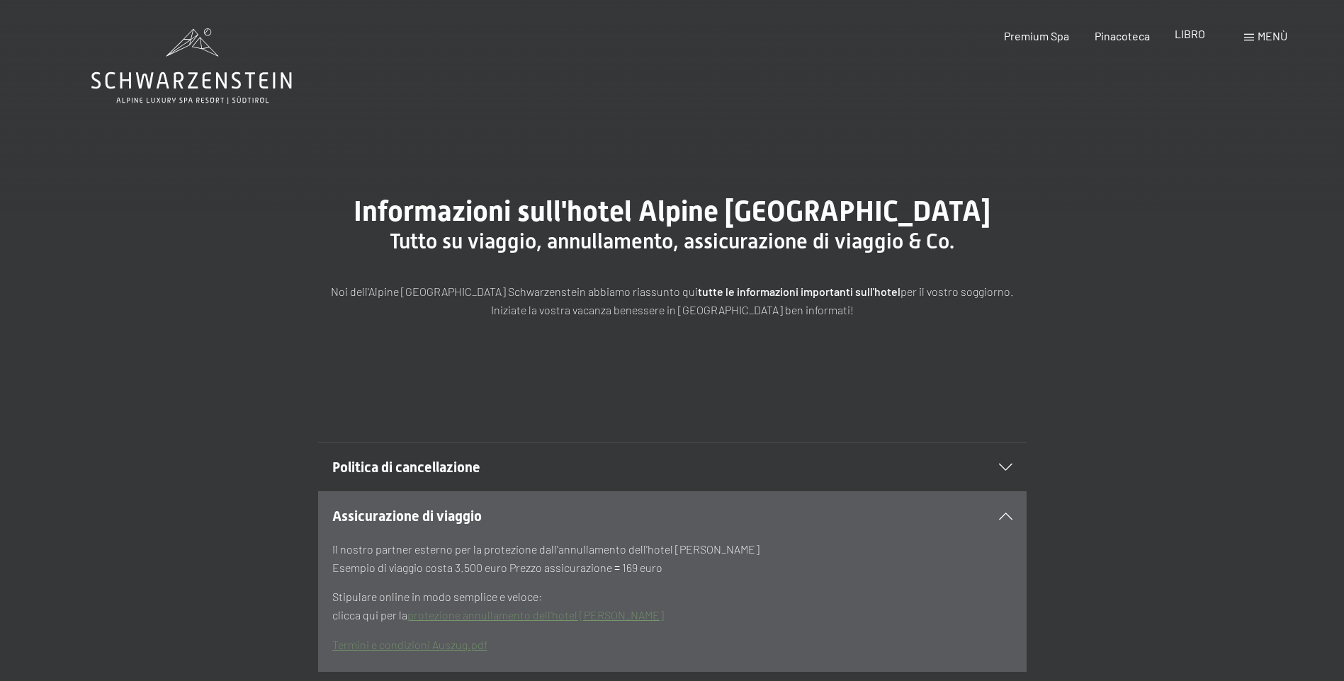
click at [1186, 34] on span "LIBRO" at bounding box center [1189, 33] width 30 height 13
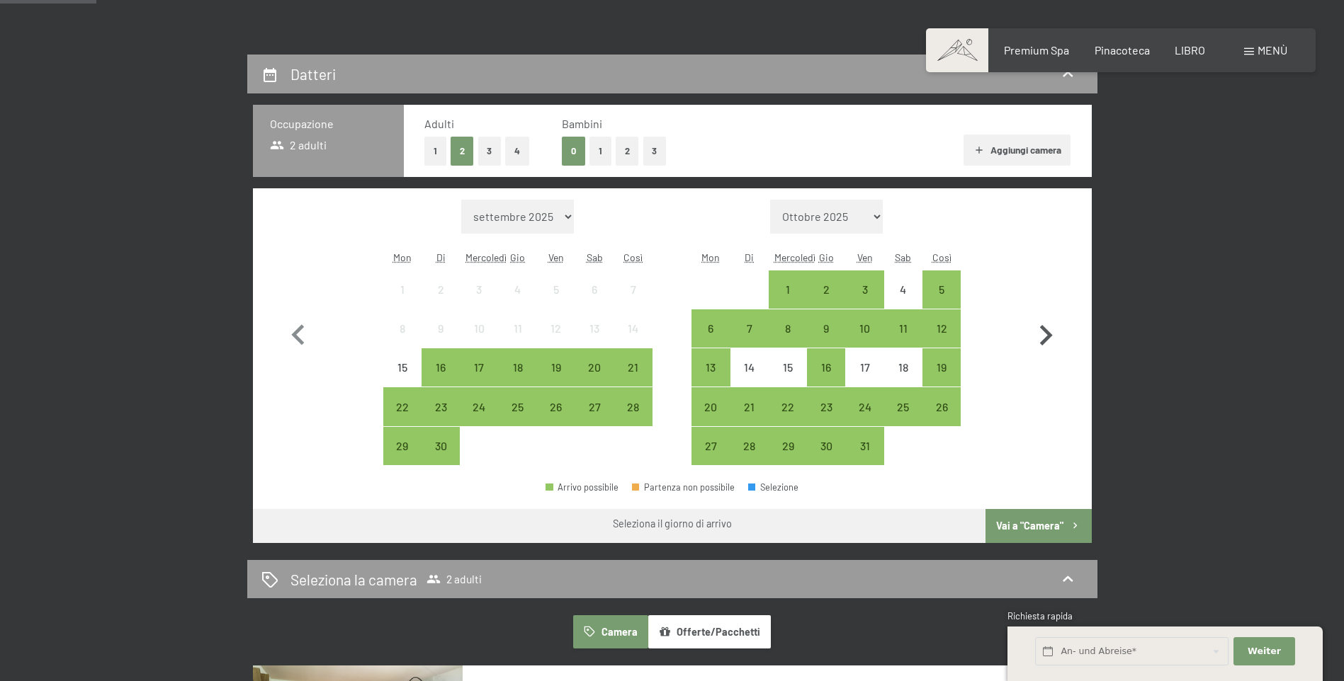
click at [1045, 333] on icon "button" at bounding box center [1045, 335] width 41 height 41
select select "[DATE]"
select select "2025-11-01"
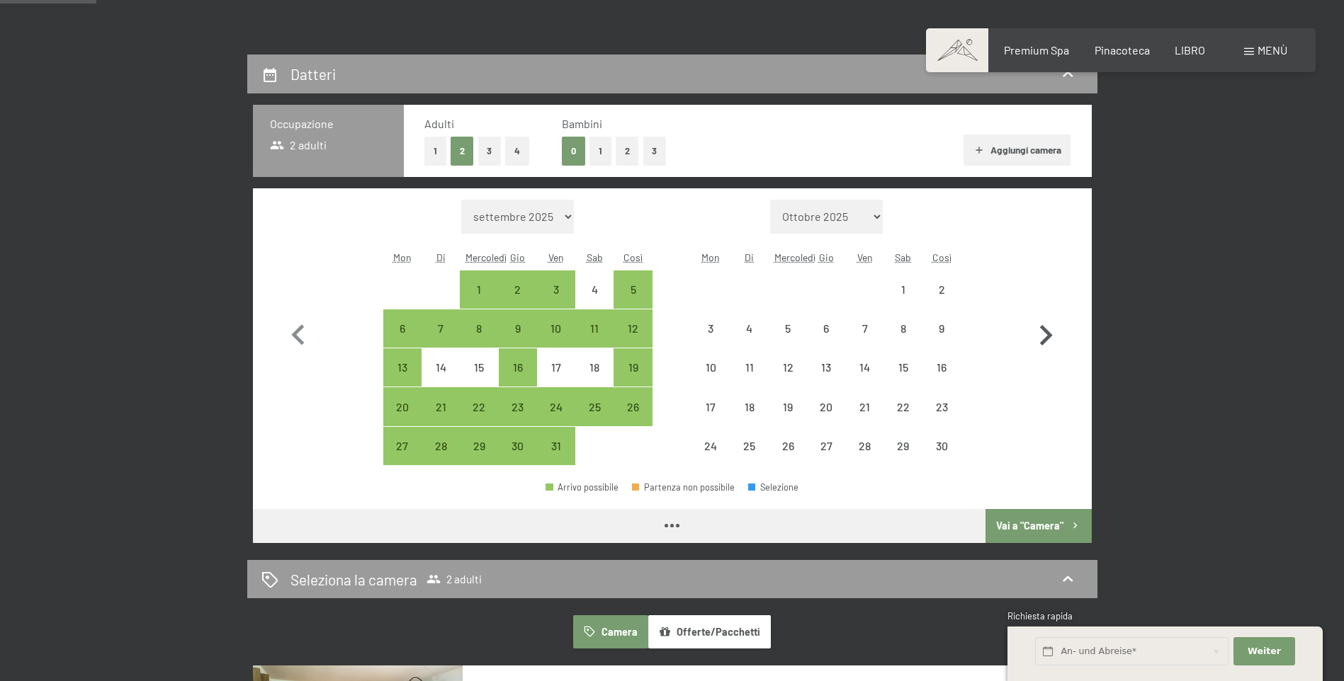
click at [1045, 333] on icon "button" at bounding box center [1045, 335] width 41 height 41
select select "2025-11-01"
select select "2025-12-01"
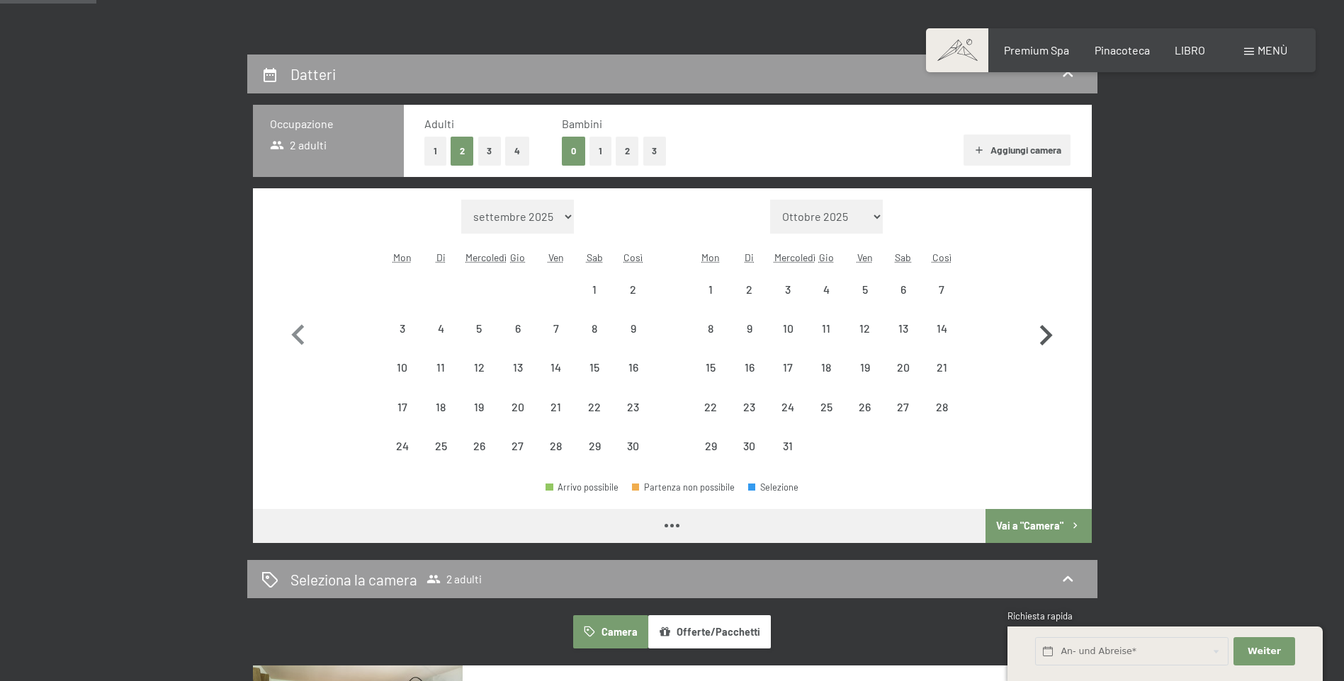
click at [1045, 332] on icon "button" at bounding box center [1045, 335] width 41 height 41
select select "2025-12-01"
select select "2026-01-01"
click at [1045, 332] on icon "button" at bounding box center [1046, 335] width 13 height 21
select select "2026-01-01"
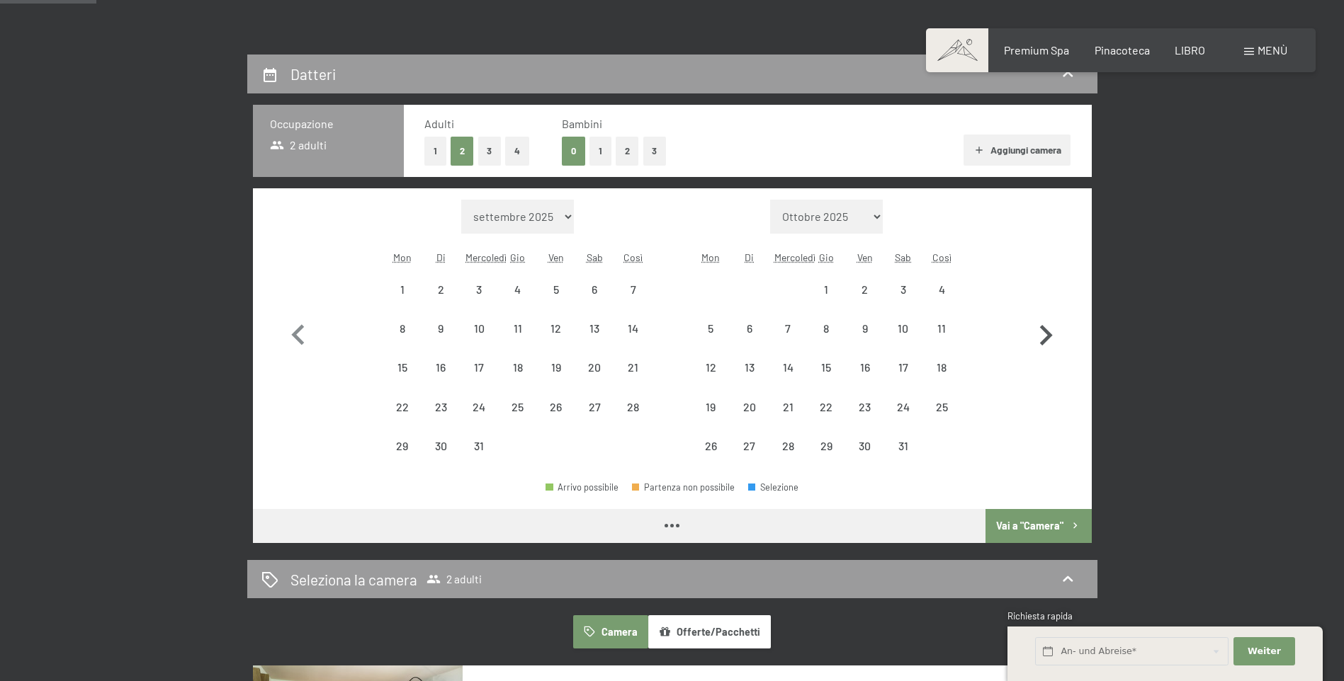
select select "2026-02-01"
select select "2026-01-01"
select select "2026-02-01"
click at [1045, 332] on icon "button" at bounding box center [1046, 335] width 13 height 21
select select "2026-02-01"
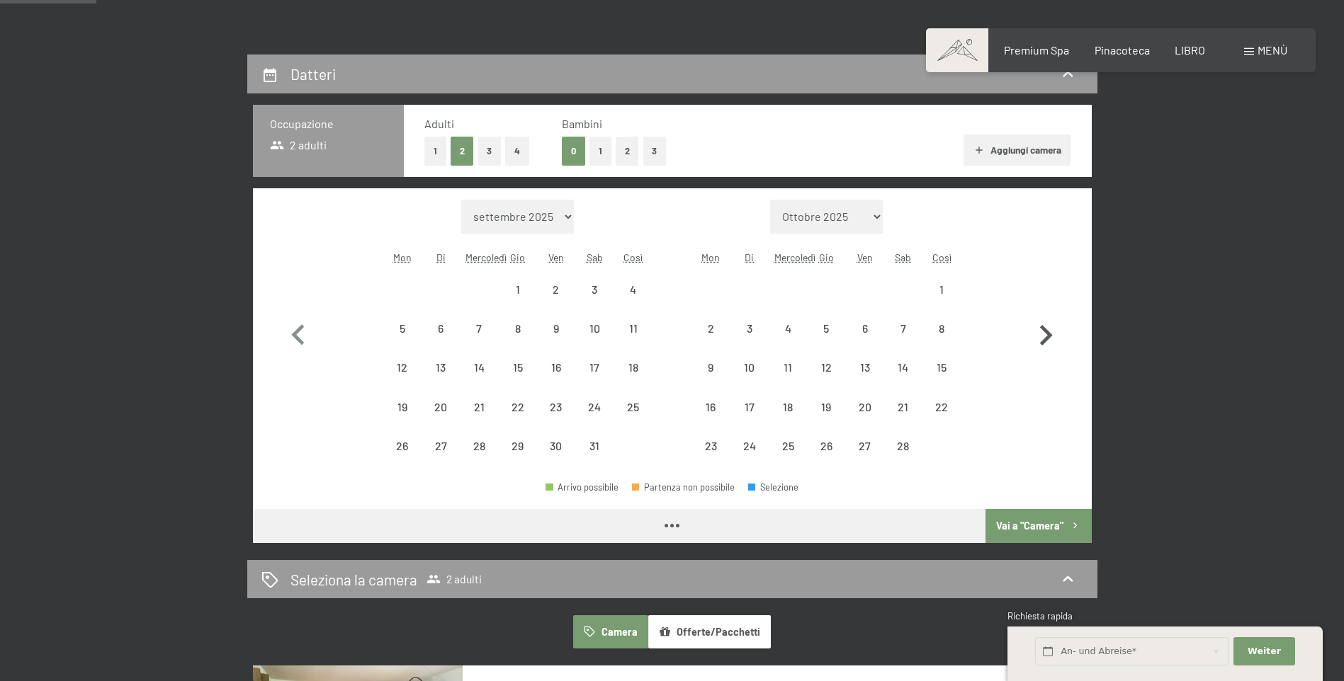
select select "2026-03-01"
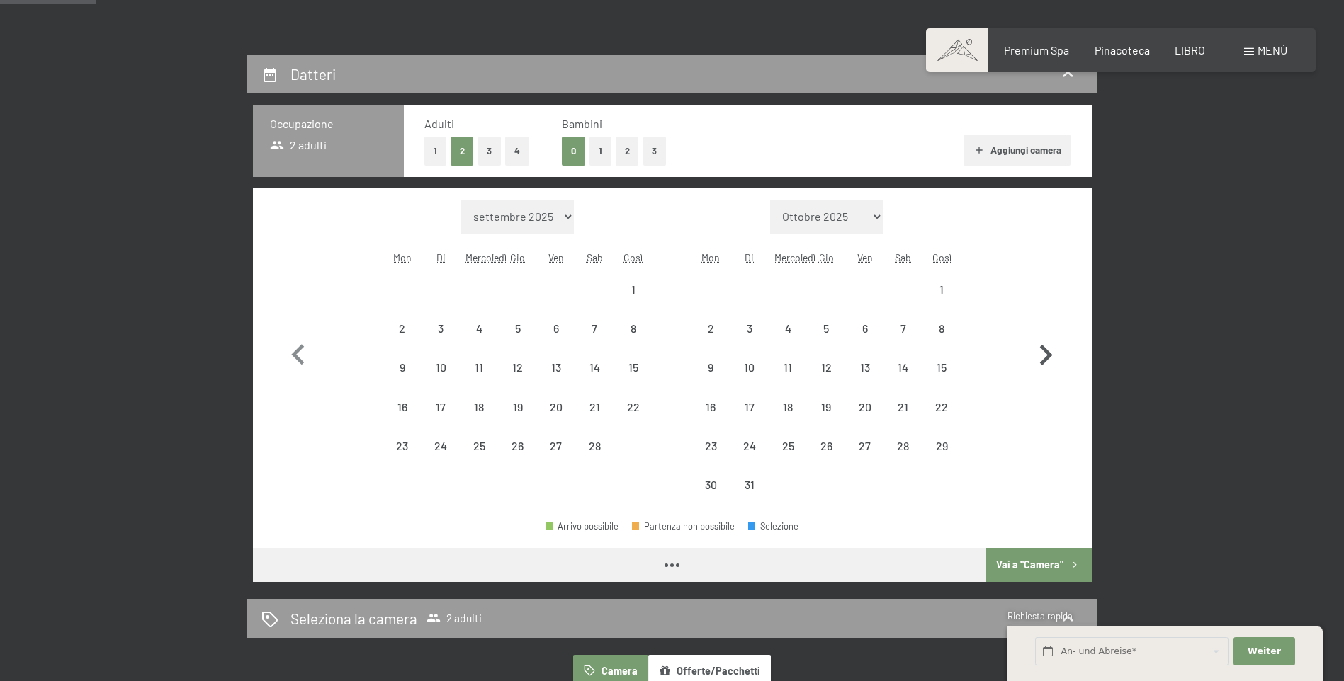
click at [1045, 332] on button "button" at bounding box center [1045, 352] width 41 height 305
select select "2026-03-01"
select select "2026-04-01"
click at [1045, 332] on button "button" at bounding box center [1045, 352] width 41 height 305
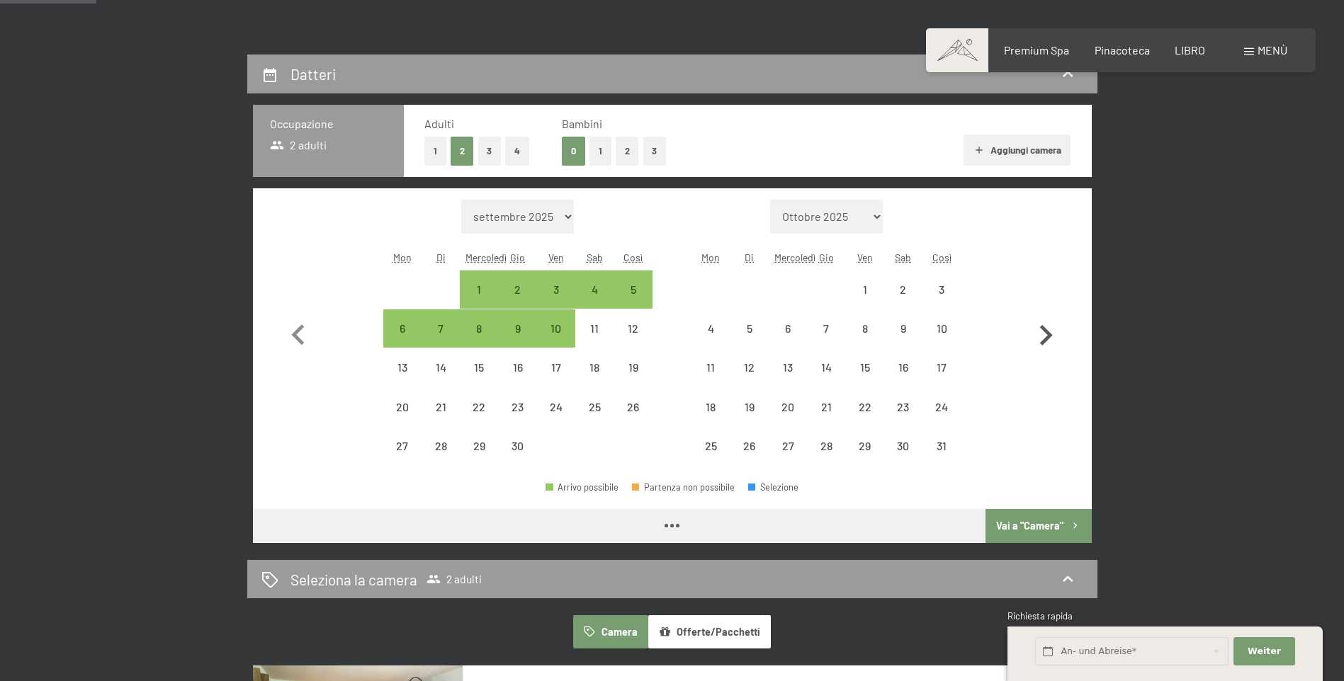
click at [1045, 332] on icon "button" at bounding box center [1046, 335] width 13 height 21
select select "2026-06-01"
select select "2026-07-01"
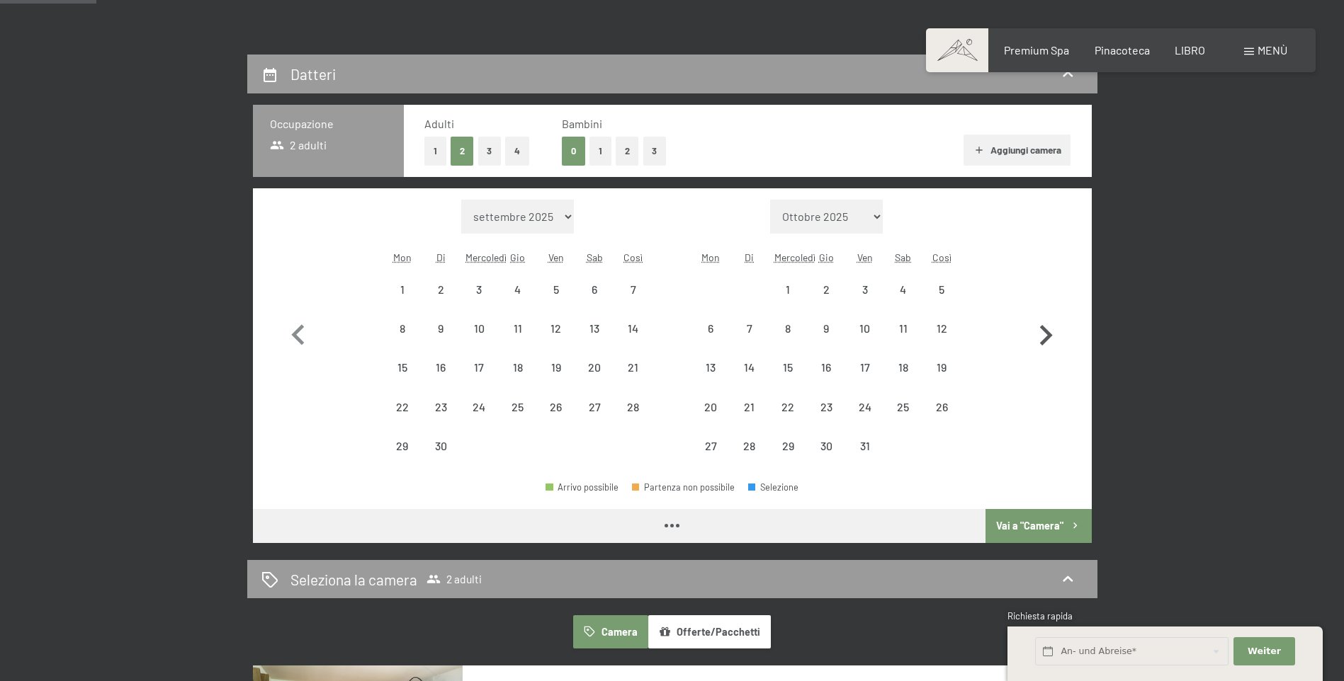
select select "2026-06-01"
select select "2026-07-01"
select select "2026-06-01"
select select "2026-07-01"
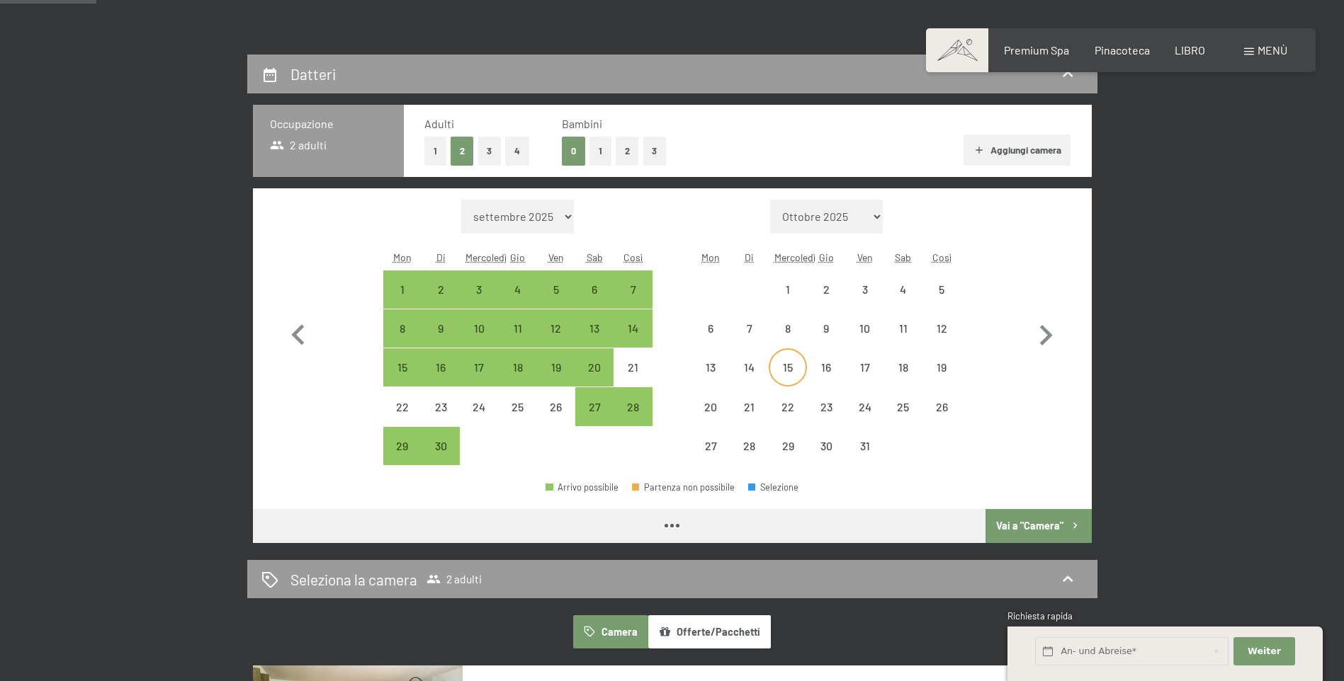
select select "2026-06-01"
select select "2026-07-01"
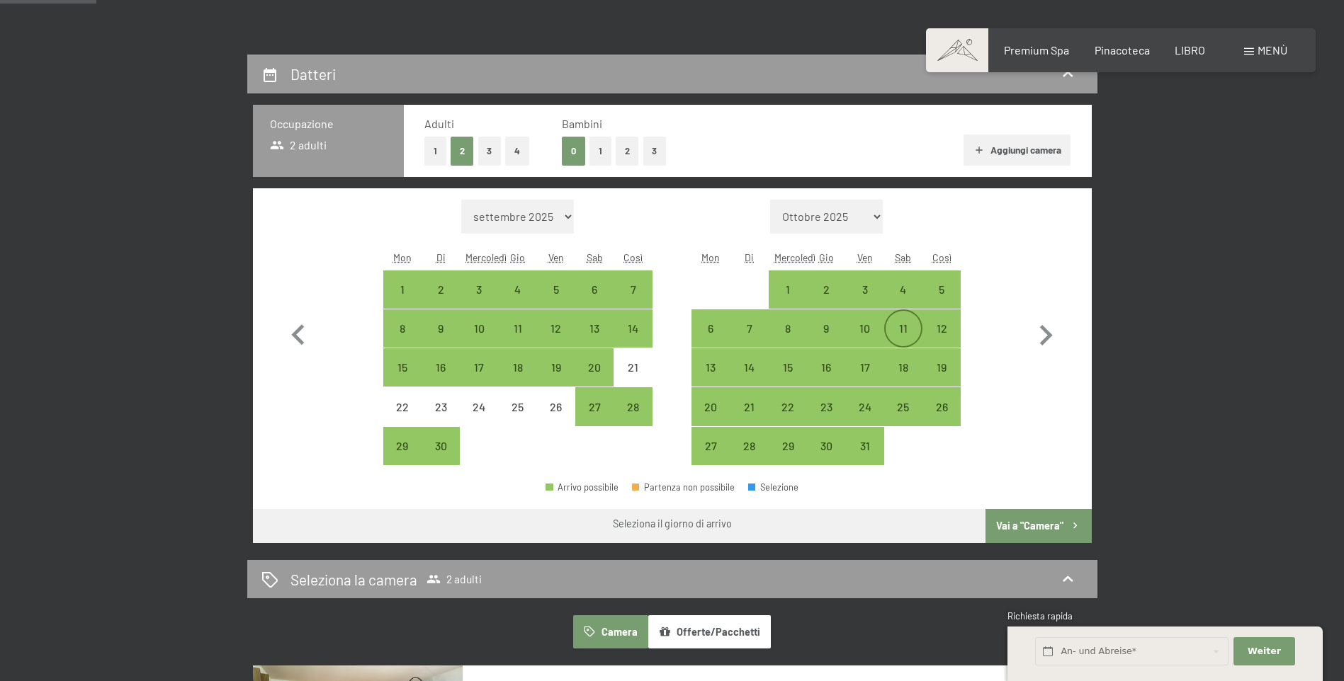
click at [909, 331] on div "11" at bounding box center [902, 340] width 35 height 35
select select "2026-06-01"
select select "2026-07-01"
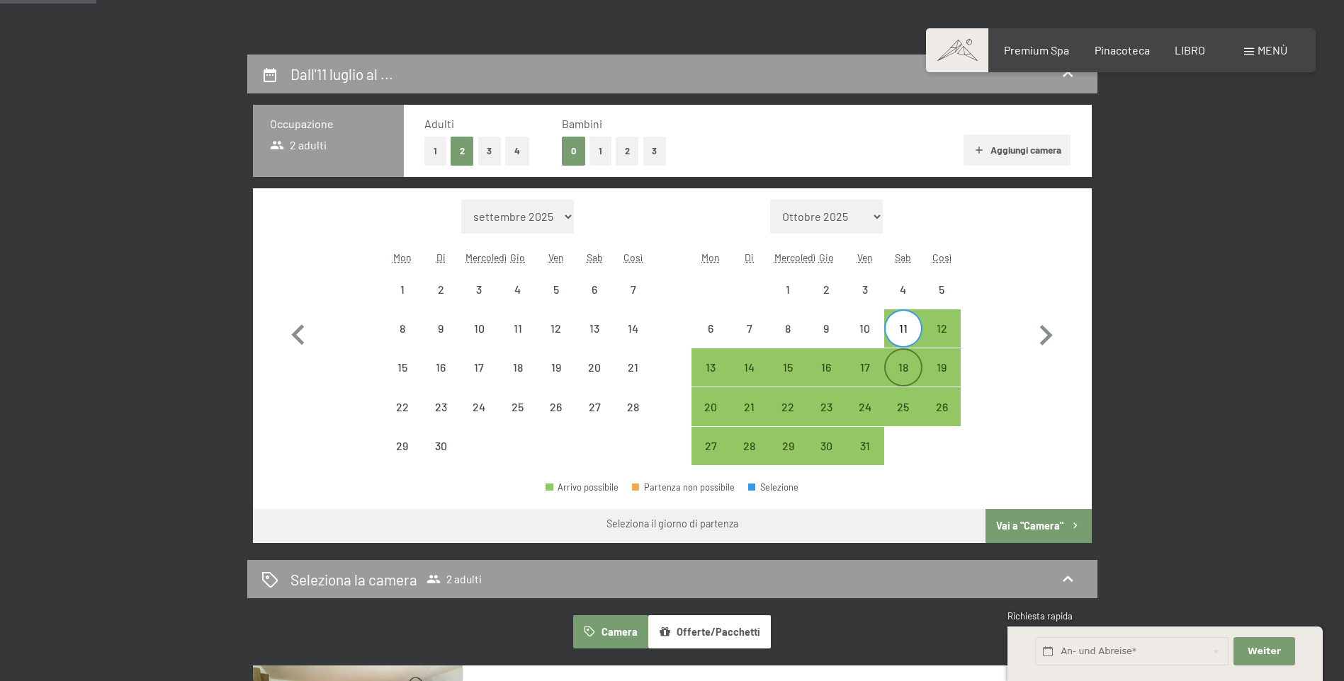
click at [907, 369] on div "18" at bounding box center [902, 379] width 35 height 35
select select "2026-06-01"
select select "2026-07-01"
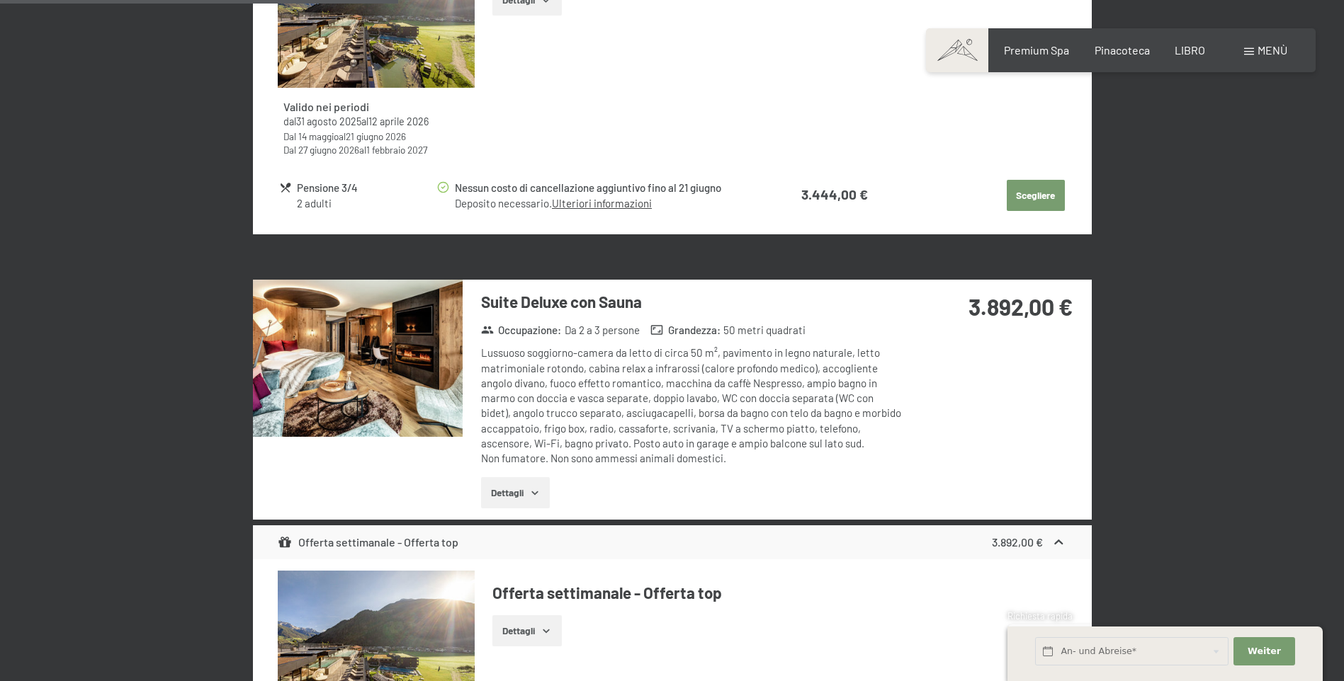
scroll to position [1912, 0]
